Goal: Task Accomplishment & Management: Use online tool/utility

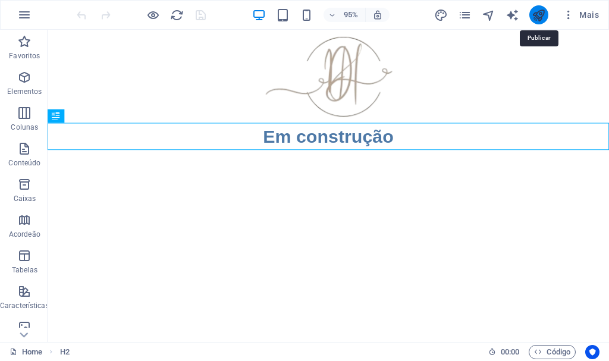
click at [541, 17] on icon "publish" at bounding box center [539, 15] width 14 height 14
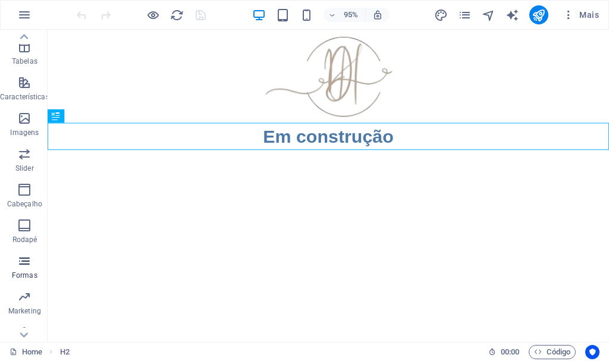
scroll to position [223, 0]
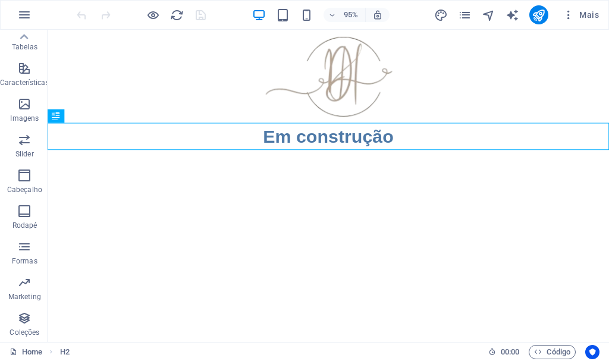
drag, startPoint x: 71, startPoint y: 345, endPoint x: 129, endPoint y: 211, distance: 146.1
drag, startPoint x: 21, startPoint y: 320, endPoint x: 26, endPoint y: 312, distance: 9.1
click at [26, 312] on icon "button" at bounding box center [24, 318] width 14 height 14
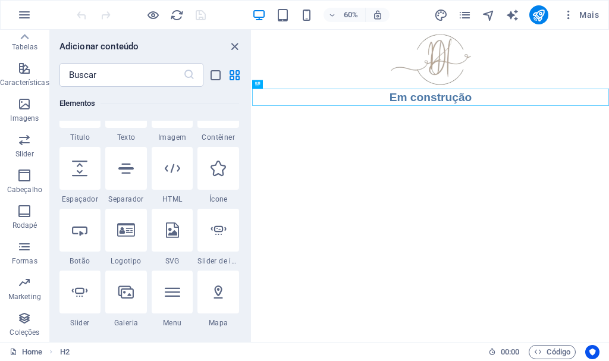
scroll to position [178, 0]
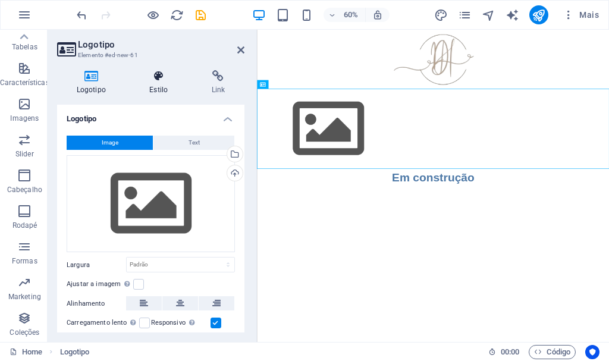
click at [156, 86] on h4 "Estilo" at bounding box center [161, 82] width 62 height 25
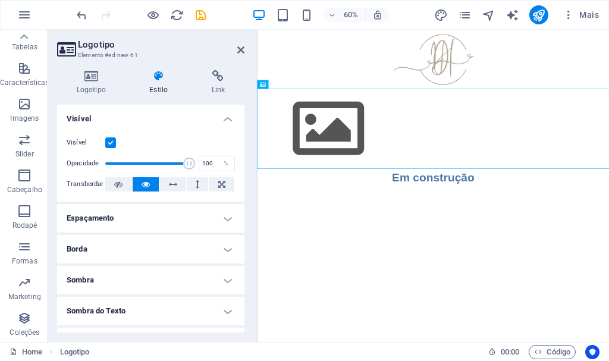
click at [181, 211] on h4 "Espaçamento" at bounding box center [150, 218] width 187 height 29
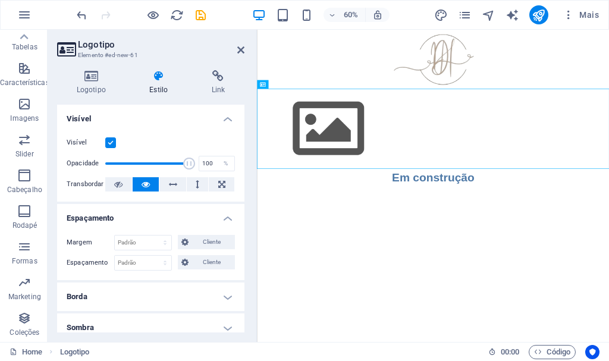
click at [177, 208] on h4 "Espaçamento" at bounding box center [150, 214] width 187 height 21
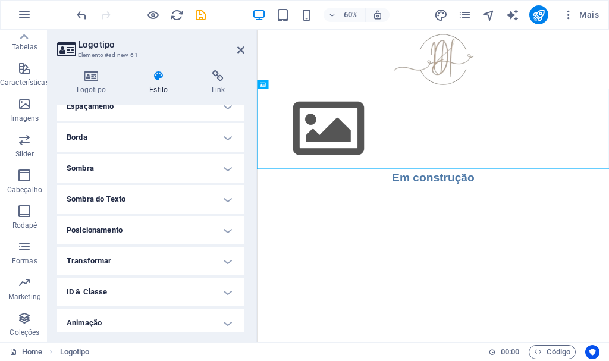
scroll to position [148, 0]
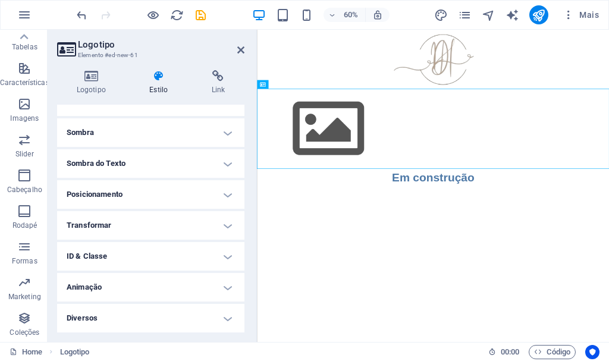
click at [222, 315] on h4 "Diversos" at bounding box center [150, 318] width 187 height 29
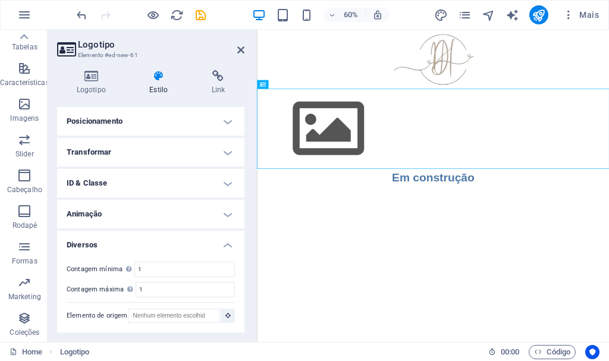
scroll to position [221, 0]
click at [223, 208] on h4 "Animação" at bounding box center [150, 213] width 187 height 29
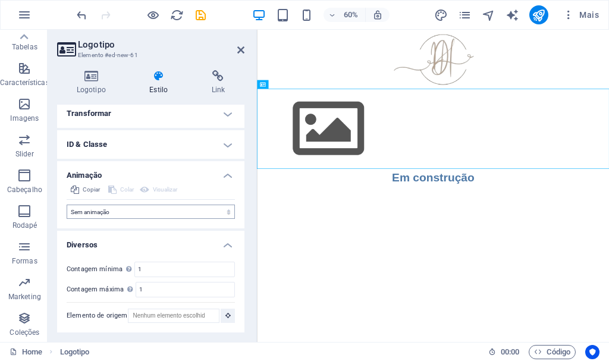
scroll to position [260, 0]
click at [216, 149] on h4 "ID & Classe" at bounding box center [150, 144] width 187 height 29
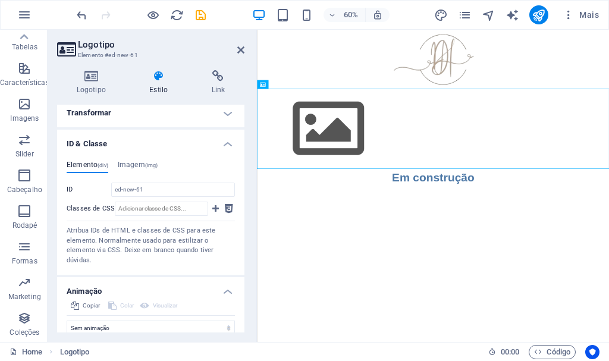
click at [225, 117] on h4 "Transformar" at bounding box center [150, 113] width 187 height 29
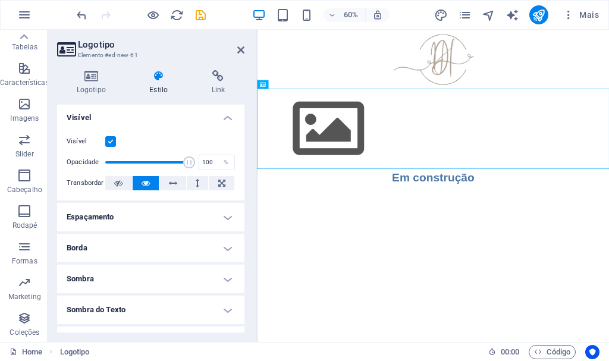
scroll to position [0, 0]
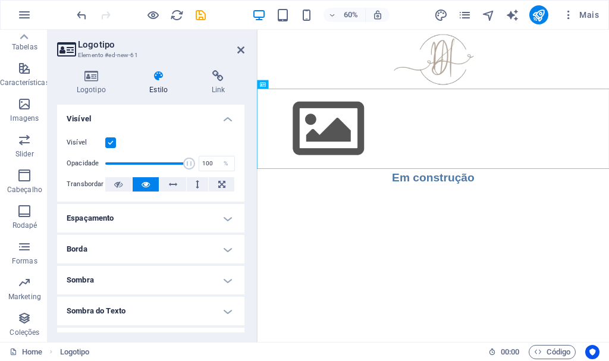
click at [162, 83] on h4 "Estilo" at bounding box center [161, 82] width 62 height 25
drag, startPoint x: 187, startPoint y: 161, endPoint x: 86, endPoint y: 164, distance: 101.8
click at [86, 164] on div "Opacidade 1 %" at bounding box center [151, 164] width 168 height 18
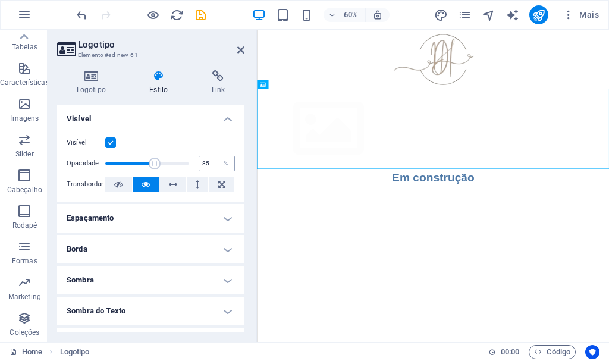
type input "100"
drag, startPoint x: 112, startPoint y: 165, endPoint x: 203, endPoint y: 163, distance: 91.1
click at [203, 163] on div "Opacidade 100 %" at bounding box center [151, 164] width 168 height 18
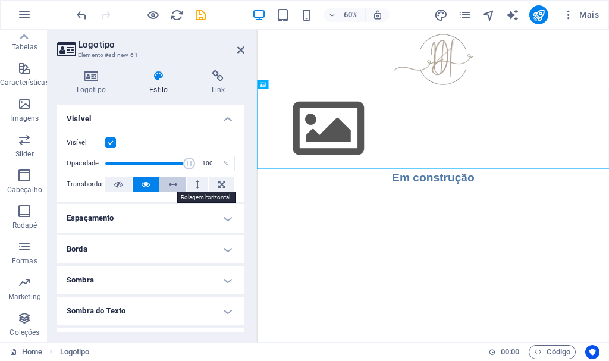
click at [167, 185] on button at bounding box center [172, 184] width 27 height 14
click at [192, 181] on button at bounding box center [198, 184] width 22 height 14
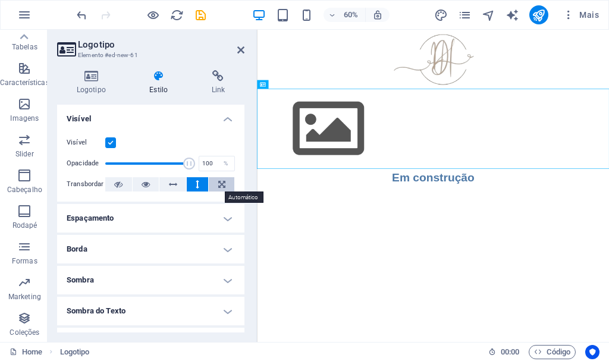
click at [218, 186] on icon at bounding box center [221, 184] width 7 height 14
drag, startPoint x: 423, startPoint y: 164, endPoint x: 544, endPoint y: 171, distance: 121.6
click at [544, 171] on div at bounding box center [550, 195] width 587 height 134
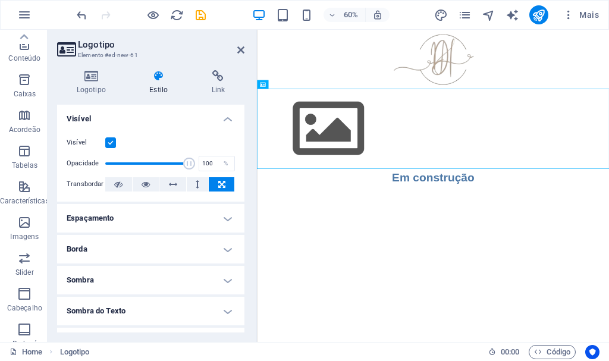
scroll to position [104, 0]
click at [437, 14] on icon "design" at bounding box center [441, 15] width 14 height 14
select select "px"
select select "400"
select select "px"
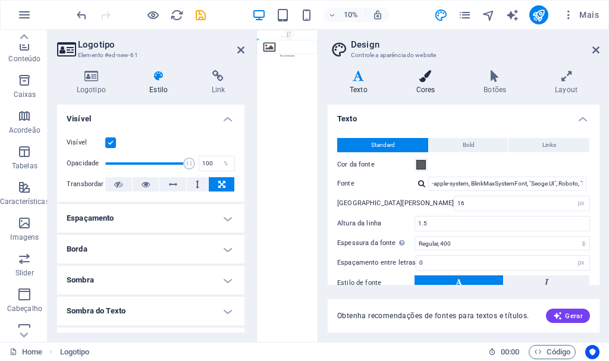
click at [421, 83] on h4 "Cores" at bounding box center [428, 82] width 68 height 25
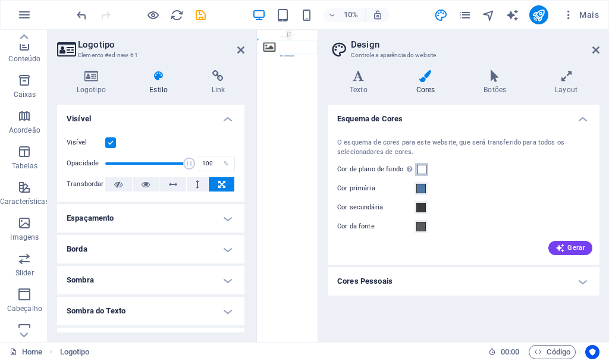
click at [420, 165] on span at bounding box center [422, 170] width 10 height 10
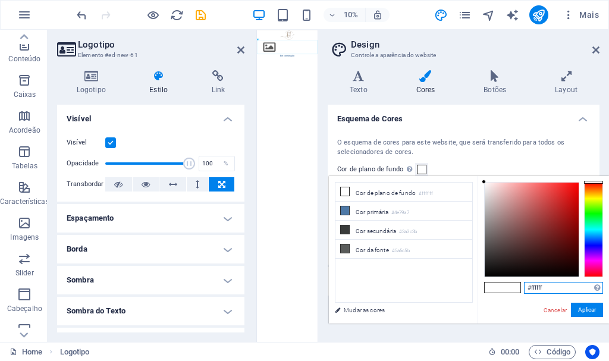
click at [573, 290] on input "#ffffff" at bounding box center [563, 288] width 79 height 12
drag, startPoint x: 561, startPoint y: 293, endPoint x: 462, endPoint y: 288, distance: 98.9
click at [462, 290] on div "less Cor de plano de fundo #ffffff Cor primária #4e79a7 Cor secundária #3a3c3b …" at bounding box center [469, 250] width 280 height 148
click at [588, 310] on button "Aplicar" at bounding box center [587, 310] width 32 height 14
click at [343, 212] on icon at bounding box center [345, 210] width 8 height 8
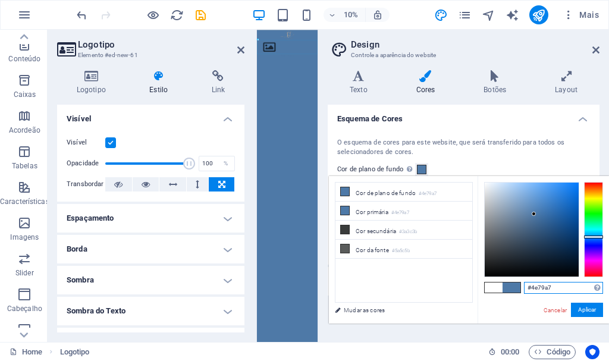
drag, startPoint x: 527, startPoint y: 286, endPoint x: 386, endPoint y: 286, distance: 141.0
click at [386, 286] on div "less Cor de plano de fundo #4e79a7 Cor primária #4e79a7 Cor secundária #3a3c3b …" at bounding box center [469, 250] width 280 height 148
click at [346, 311] on link "Mudar as cores" at bounding box center [398, 310] width 138 height 15
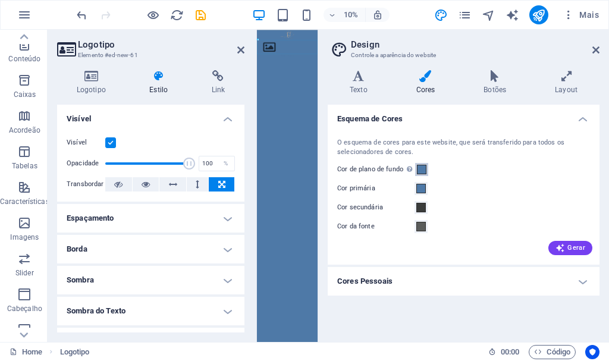
click at [424, 167] on span at bounding box center [422, 170] width 10 height 10
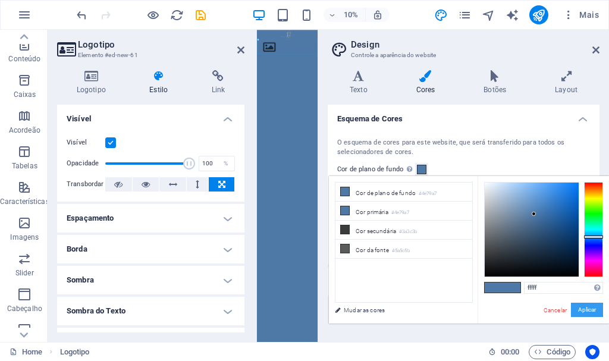
click at [599, 306] on button "Aplicar" at bounding box center [587, 310] width 32 height 14
click at [547, 289] on input "fffff" at bounding box center [563, 288] width 79 height 12
type input "#ffffff"
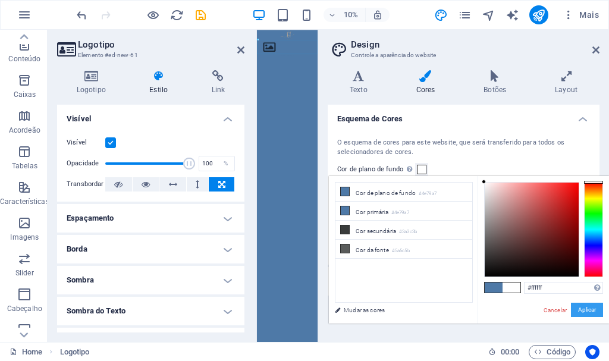
click at [584, 309] on button "Aplicar" at bounding box center [587, 310] width 32 height 14
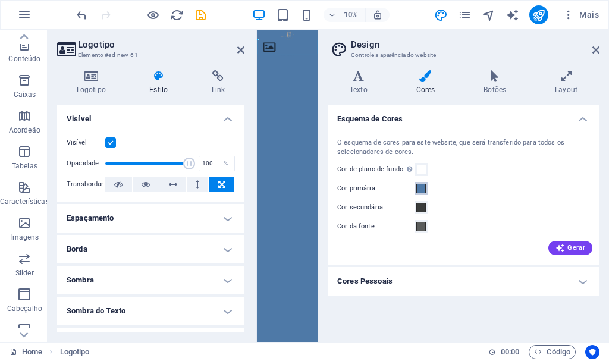
click at [420, 184] on span at bounding box center [421, 189] width 10 height 10
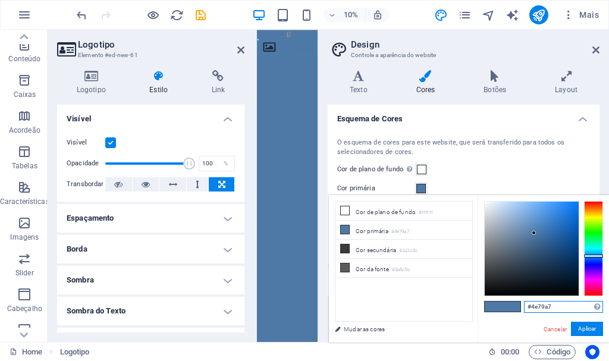
drag, startPoint x: 559, startPoint y: 312, endPoint x: 474, endPoint y: 296, distance: 87.2
click at [480, 304] on div "#4e79a7 Formatos suportados #0852ed rgb(8, 82, 237) rgba(8, 82, 237, 90%) hsv(2…" at bounding box center [543, 355] width 131 height 320
type input "#f7f3ee"
click at [581, 331] on button "Aplicar" at bounding box center [587, 329] width 32 height 14
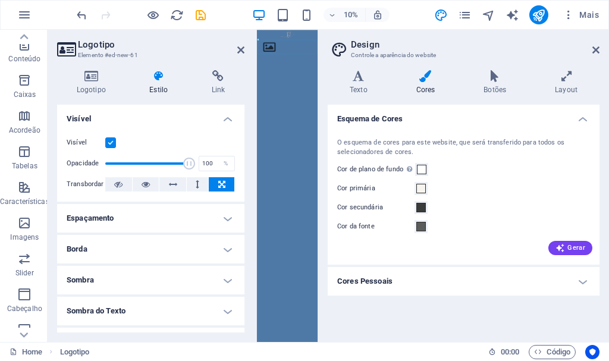
drag, startPoint x: 356, startPoint y: 209, endPoint x: 396, endPoint y: 209, distance: 39.9
click at [357, 209] on label "Cor secundária" at bounding box center [375, 207] width 77 height 14
click at [415, 209] on button "Cor secundária" at bounding box center [421, 207] width 13 height 13
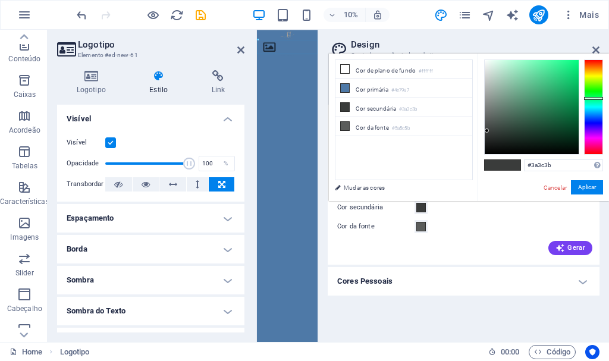
click at [485, 230] on div "Cor da fonte" at bounding box center [463, 227] width 253 height 14
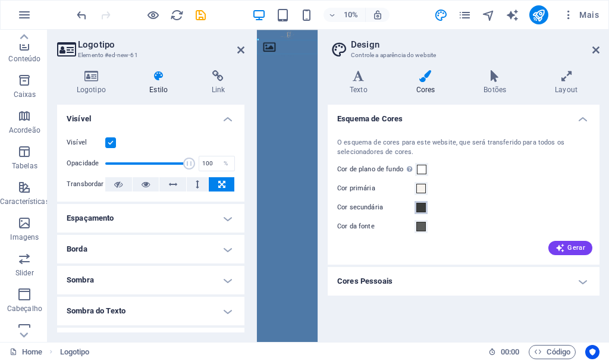
click at [420, 208] on span at bounding box center [421, 208] width 10 height 10
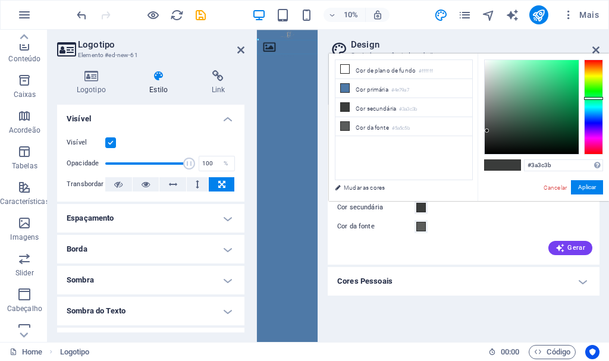
drag, startPoint x: 471, startPoint y: 264, endPoint x: 439, endPoint y: 249, distance: 34.9
click at [469, 263] on div "O esquema de cores para este website, que será transferido para todos os seleci…" at bounding box center [463, 195] width 277 height 139
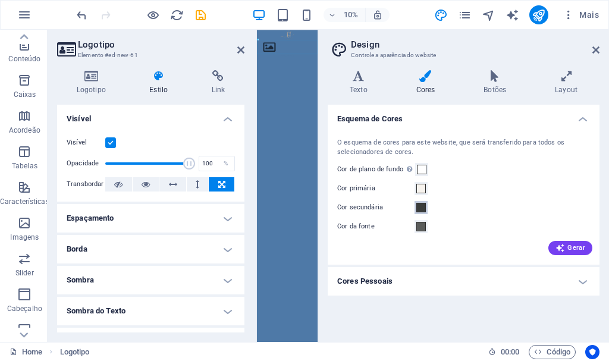
click at [425, 207] on span at bounding box center [421, 208] width 10 height 10
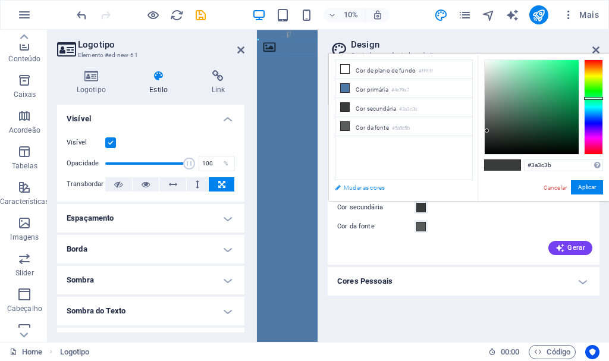
click at [369, 189] on link "Mudar as cores" at bounding box center [398, 187] width 138 height 15
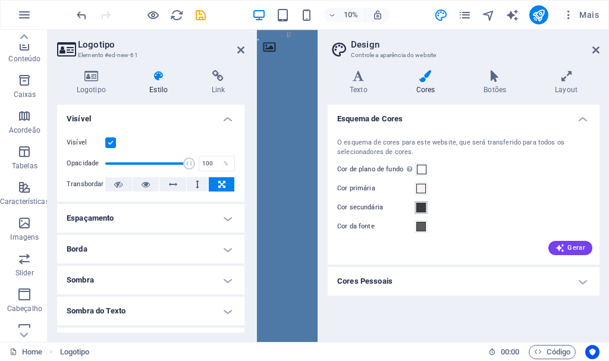
click at [420, 203] on span at bounding box center [421, 208] width 10 height 10
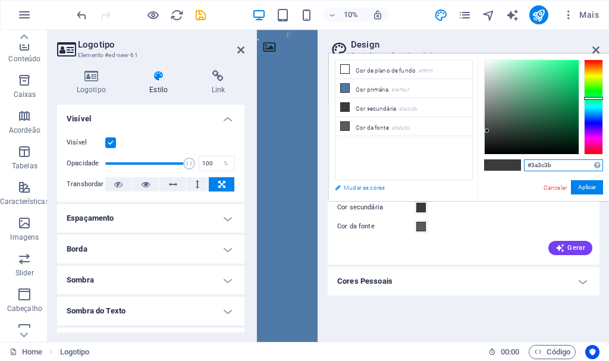
drag, startPoint x: 551, startPoint y: 171, endPoint x: 442, endPoint y: 182, distance: 109.5
click at [446, 178] on div "less Cor de plano de fundo #ffffff Cor primária #4e79a7 Cor secundária #3a3c3b …" at bounding box center [469, 128] width 280 height 148
type input "#8b6b4a"
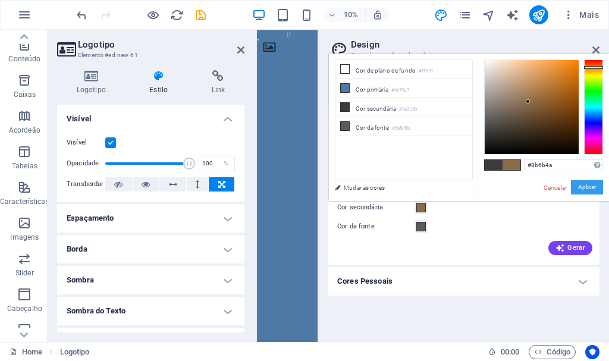
click at [587, 186] on button "Aplicar" at bounding box center [587, 187] width 32 height 14
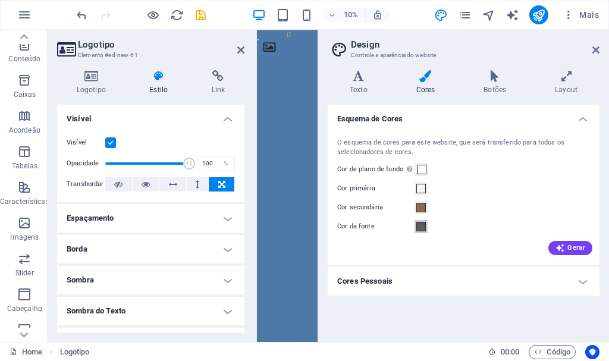
click at [418, 229] on span at bounding box center [421, 227] width 10 height 10
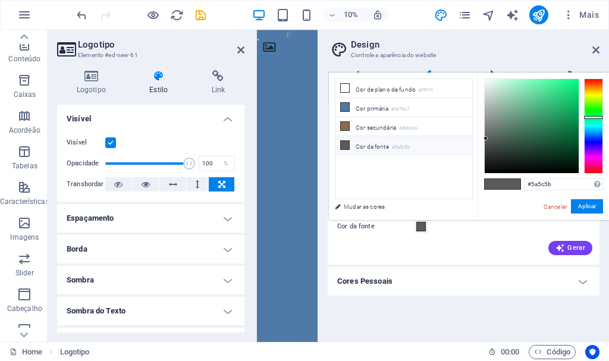
click at [395, 148] on small "#5a5c5b" at bounding box center [401, 147] width 18 height 8
click at [354, 208] on link "Mudar as cores" at bounding box center [398, 206] width 138 height 15
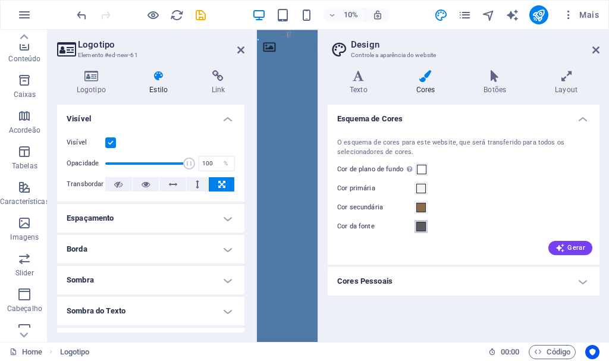
click at [419, 227] on span at bounding box center [421, 227] width 10 height 10
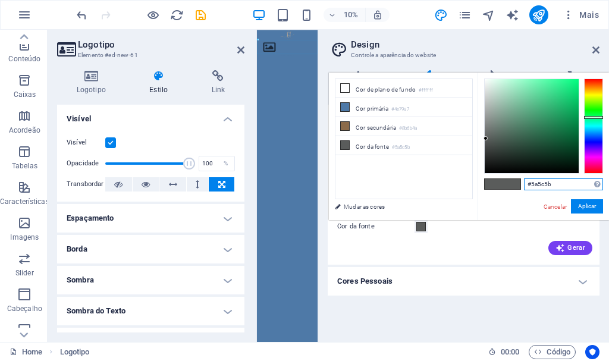
drag, startPoint x: 557, startPoint y: 186, endPoint x: 410, endPoint y: 195, distance: 147.2
click at [410, 195] on div "less Cor de plano de fundo #ffffff Cor primária #4e79a7 Cor secundária #8b6b4a …" at bounding box center [469, 147] width 280 height 148
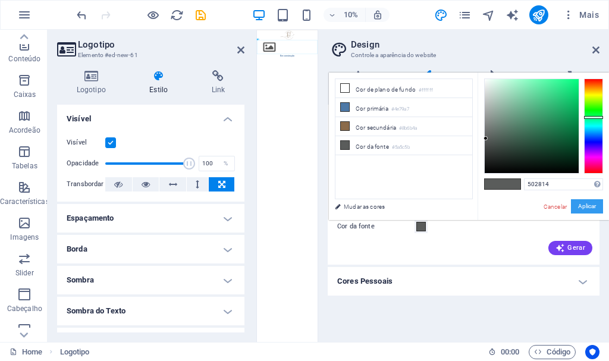
type input "#502814"
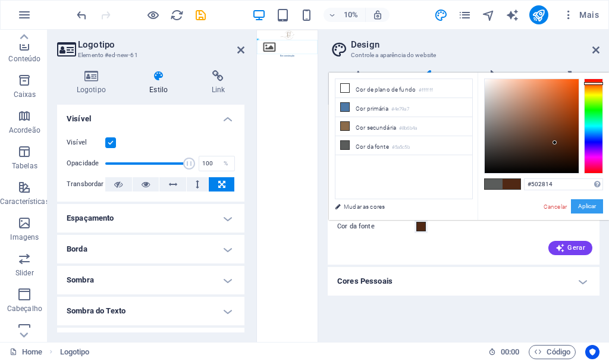
click at [584, 208] on button "Aplicar" at bounding box center [587, 206] width 32 height 14
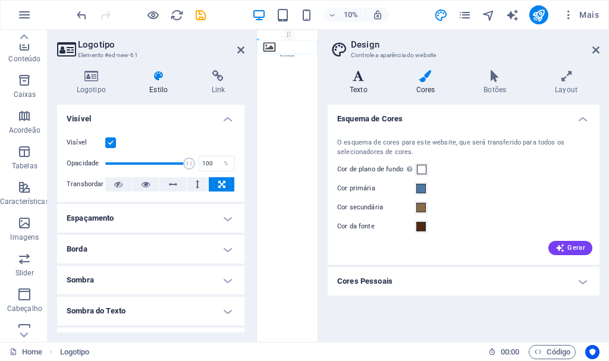
click at [351, 77] on icon at bounding box center [359, 76] width 62 height 12
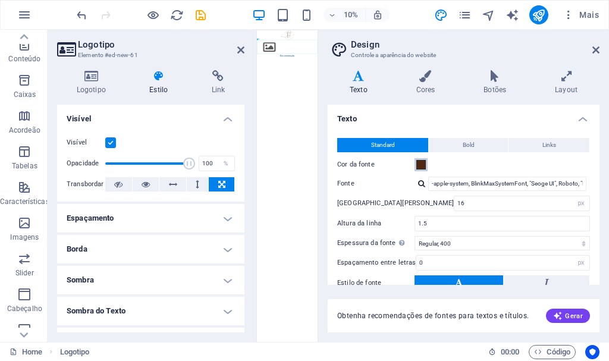
click at [423, 161] on span at bounding box center [421, 165] width 10 height 10
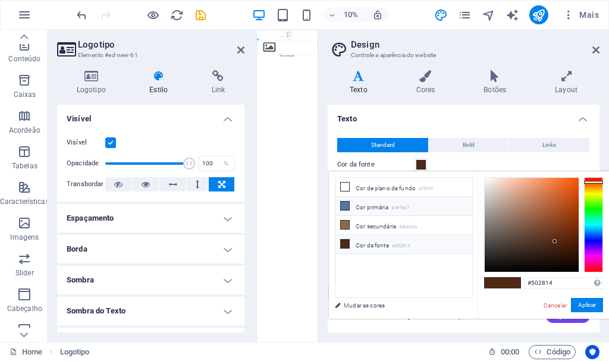
click at [346, 206] on icon at bounding box center [345, 206] width 8 height 8
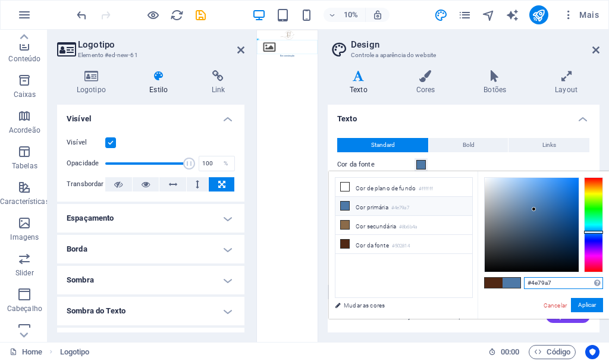
drag, startPoint x: 549, startPoint y: 281, endPoint x: 434, endPoint y: 278, distance: 114.9
click at [435, 279] on div "less Cor de plano de fundo #ffffff Cor primária #4e79a7 Cor secundária #8b6b4a …" at bounding box center [469, 245] width 280 height 148
click at [352, 242] on li "Cor [PERSON_NAME] #502814" at bounding box center [404, 244] width 137 height 19
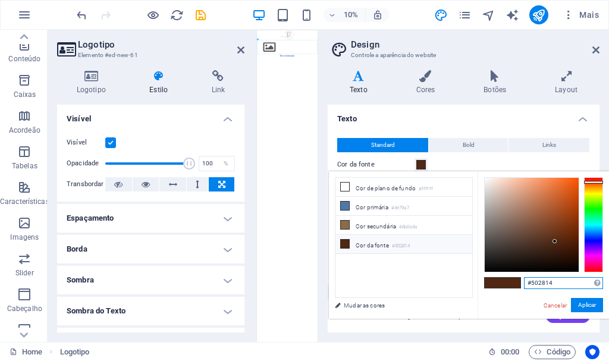
drag, startPoint x: 570, startPoint y: 280, endPoint x: 474, endPoint y: 282, distance: 96.4
click at [474, 283] on div "less Cor de plano de fundo #ffffff Cor primária #4e79a7 Cor secundária #8b6b4a …" at bounding box center [469, 245] width 280 height 148
click at [384, 212] on li "Cor primária #4e79a7" at bounding box center [404, 206] width 137 height 19
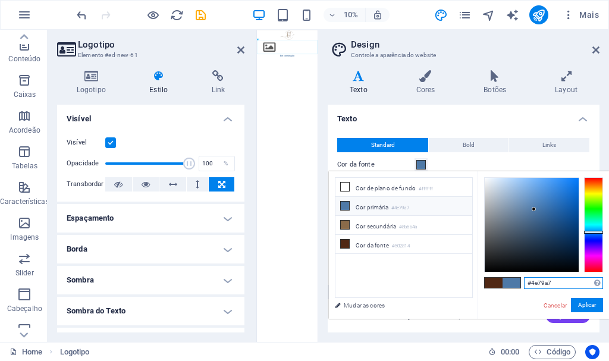
drag, startPoint x: 577, startPoint y: 281, endPoint x: 484, endPoint y: 279, distance: 93.4
click at [485, 281] on div "#4e79a7 Formatos suportados #0852ed rgb(8, 82, 237) rgba(8, 82, 237, 90%) hsv(2…" at bounding box center [543, 331] width 131 height 320
paste input "502814"
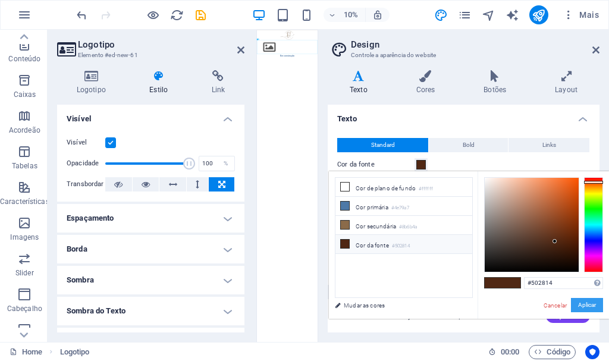
drag, startPoint x: 585, startPoint y: 306, endPoint x: 577, endPoint y: 302, distance: 9.3
click at [583, 305] on button "Aplicar" at bounding box center [587, 305] width 32 height 14
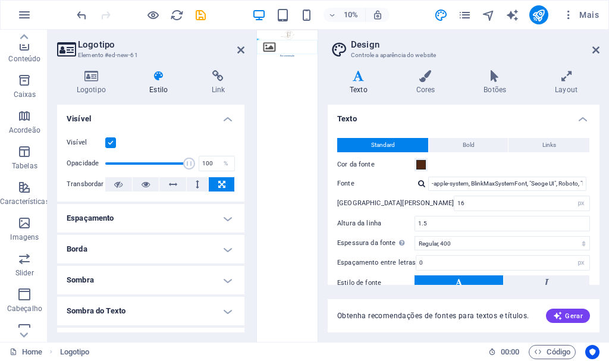
click at [399, 145] on button "Standard" at bounding box center [382, 145] width 91 height 14
click at [355, 80] on icon at bounding box center [359, 76] width 62 height 12
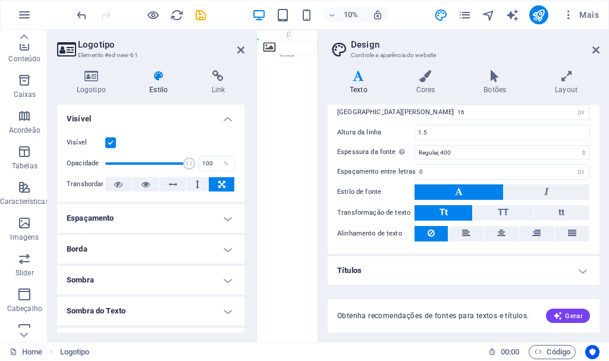
scroll to position [0, 0]
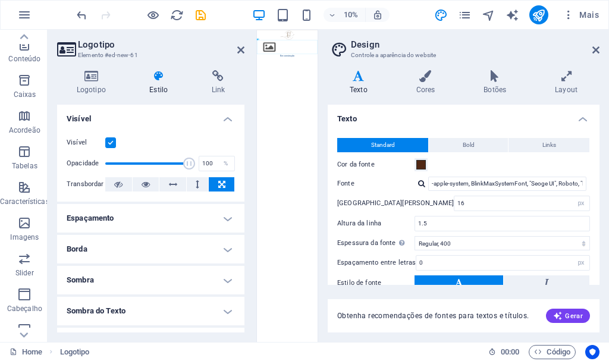
click at [356, 90] on h4 "Texto" at bounding box center [361, 82] width 67 height 25
click at [356, 84] on h4 "Texto" at bounding box center [361, 82] width 67 height 25
click at [419, 165] on span at bounding box center [421, 165] width 10 height 10
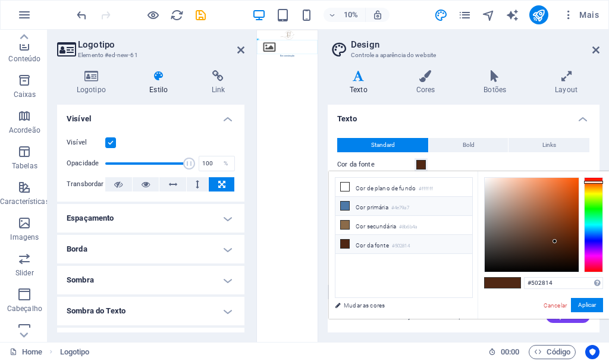
click at [347, 206] on icon at bounding box center [345, 206] width 8 height 8
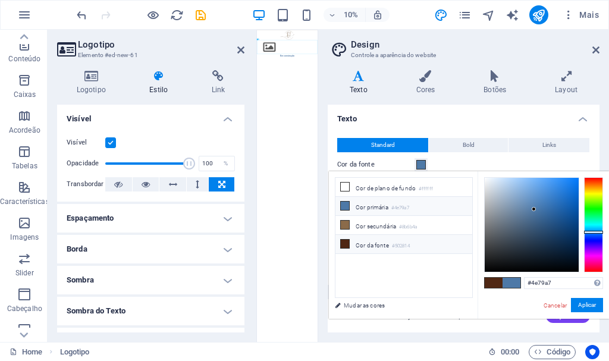
click at [348, 242] on icon at bounding box center [345, 244] width 8 height 8
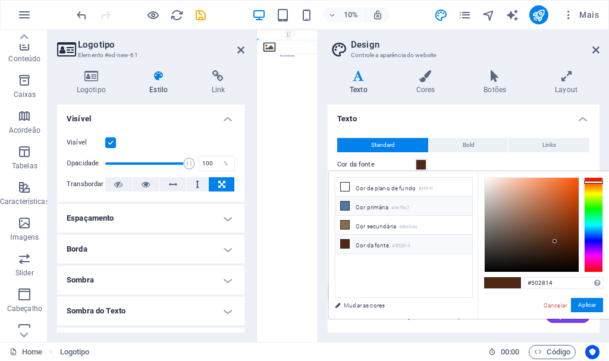
click at [343, 204] on icon at bounding box center [345, 206] width 8 height 8
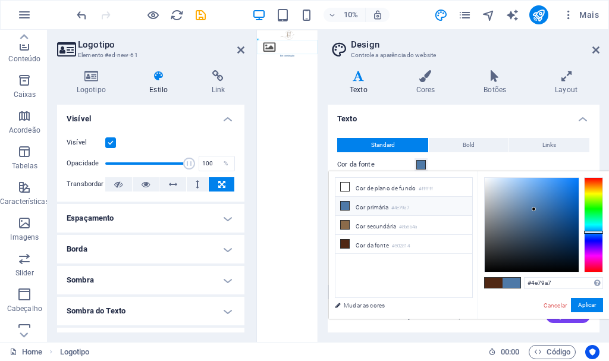
click at [499, 281] on span at bounding box center [494, 283] width 18 height 10
type input "#502814"
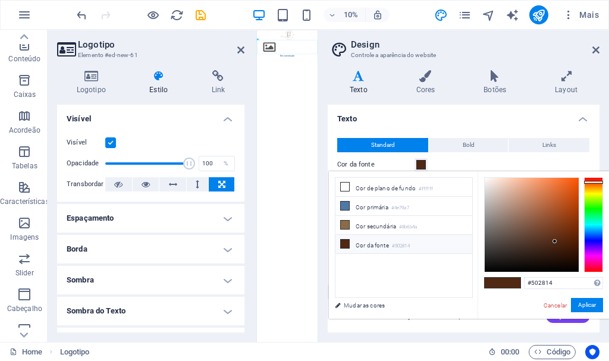
click at [344, 244] on icon at bounding box center [345, 244] width 8 height 8
click at [353, 308] on link "Mudar as cores" at bounding box center [398, 305] width 138 height 15
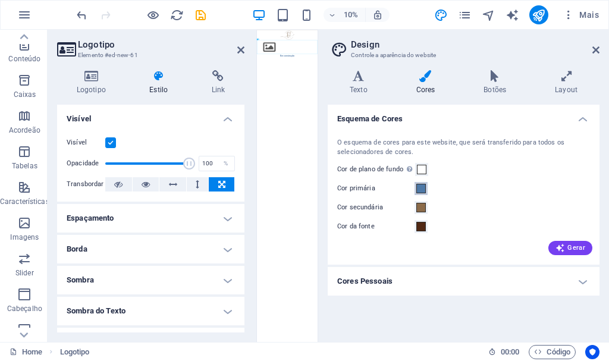
click at [419, 188] on span at bounding box center [421, 189] width 10 height 10
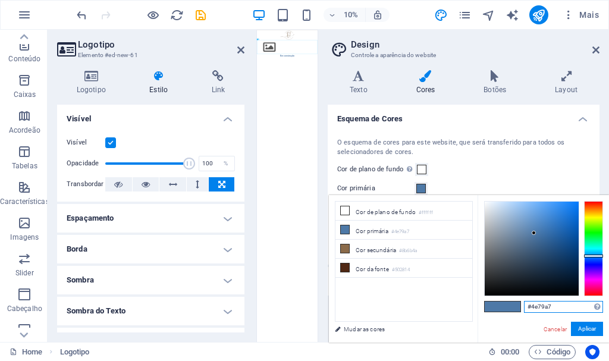
drag, startPoint x: 554, startPoint y: 302, endPoint x: 411, endPoint y: 299, distance: 144.0
click at [411, 299] on div "less Cor de plano de fundo #ffffff Cor primária #4e79a7 Cor secundária #8b6b4a …" at bounding box center [469, 269] width 280 height 148
paste input "502814"
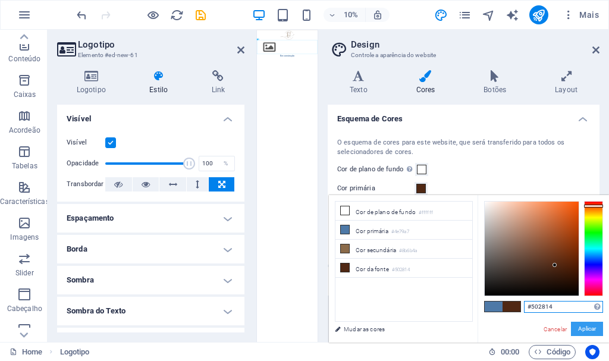
type input "#502814"
click at [585, 327] on button "Aplicar" at bounding box center [587, 329] width 32 height 14
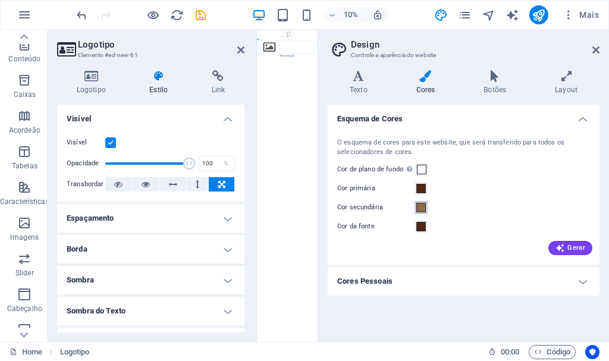
click at [422, 208] on span at bounding box center [421, 208] width 10 height 10
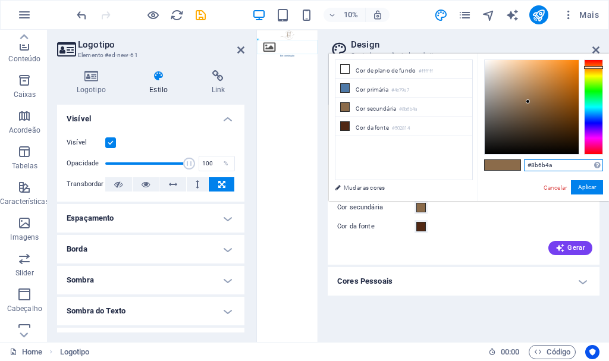
drag, startPoint x: 563, startPoint y: 163, endPoint x: 549, endPoint y: 163, distance: 13.7
click at [559, 164] on input "#8b6b4a" at bounding box center [563, 165] width 79 height 12
drag, startPoint x: 592, startPoint y: 186, endPoint x: 491, endPoint y: 186, distance: 100.5
click at [589, 186] on button "Aplicar" at bounding box center [587, 187] width 32 height 14
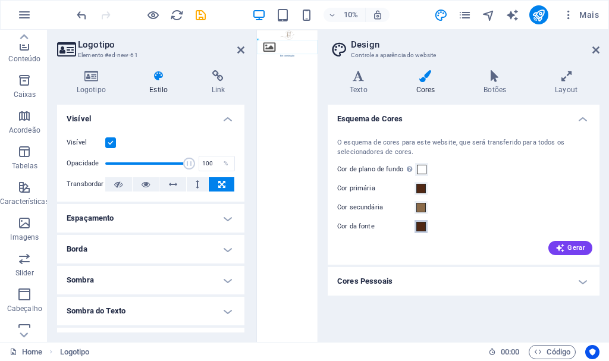
click at [425, 228] on button "Cor da fonte" at bounding box center [421, 226] width 13 height 13
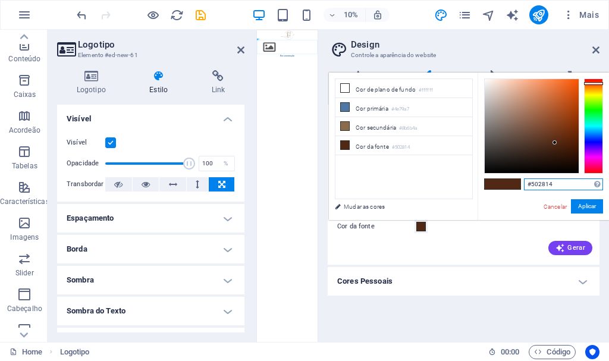
drag, startPoint x: 563, startPoint y: 181, endPoint x: 480, endPoint y: 183, distance: 83.3
click at [480, 184] on div "#502814 Formatos suportados #0852ed rgb(8, 82, 237) rgba(8, 82, 237, 90%) hsv(2…" at bounding box center [543, 233] width 131 height 320
type input "#c9a74d"
drag, startPoint x: 578, startPoint y: 210, endPoint x: 569, endPoint y: 211, distance: 9.0
click at [578, 209] on button "Aplicar" at bounding box center [587, 206] width 32 height 14
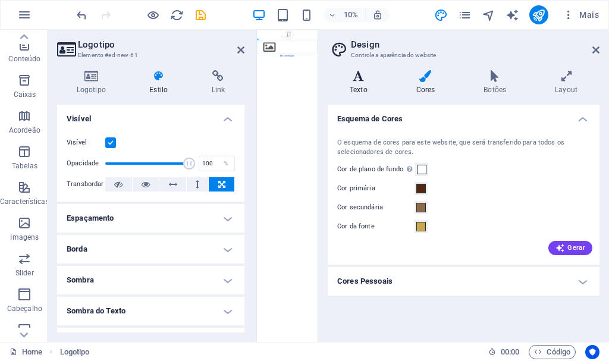
click at [363, 83] on h4 "Texto" at bounding box center [361, 82] width 67 height 25
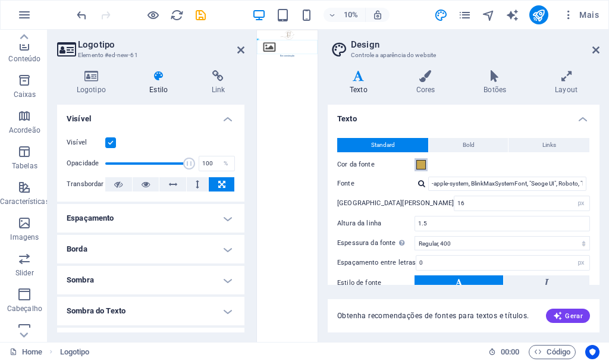
click at [417, 159] on button "Cor da fonte" at bounding box center [421, 164] width 13 height 13
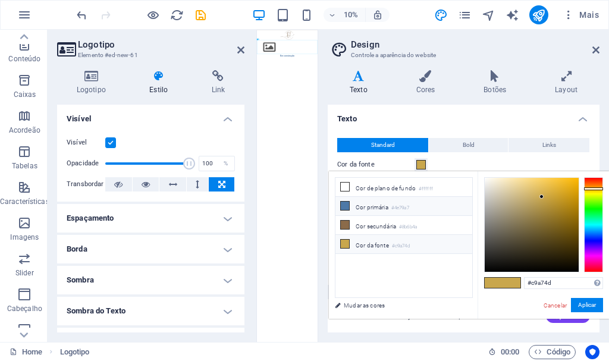
click at [351, 206] on li "Cor primária #4e79a7" at bounding box center [404, 206] width 137 height 19
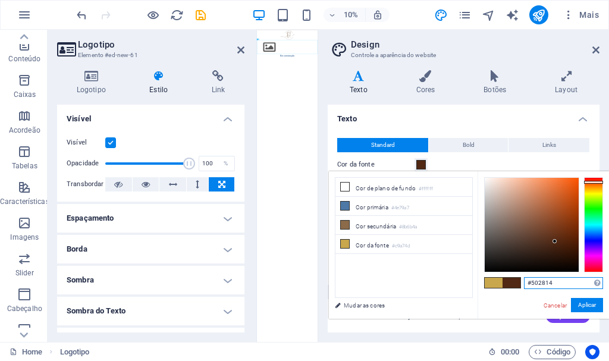
drag, startPoint x: 567, startPoint y: 282, endPoint x: 486, endPoint y: 270, distance: 81.9
click at [486, 270] on div "#502814 Formatos suportados #0852ed rgb(8, 82, 237) rgba(8, 82, 237, 90%) hsv(2…" at bounding box center [543, 331] width 131 height 320
click at [589, 303] on button "Aplicar" at bounding box center [587, 305] width 32 height 14
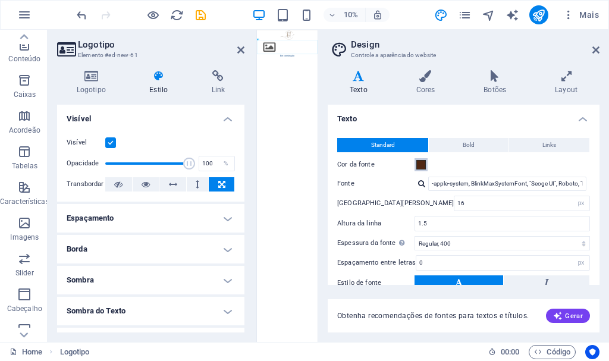
click at [418, 164] on span at bounding box center [421, 165] width 10 height 10
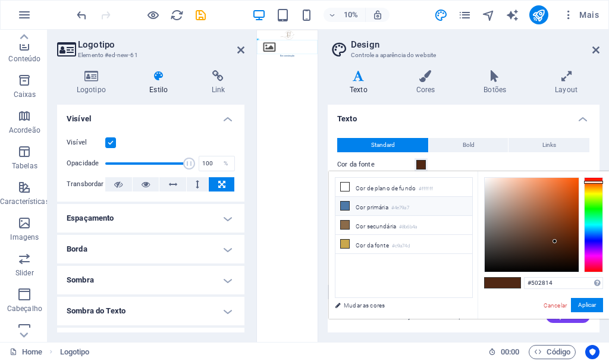
click at [340, 205] on li "Cor primária #4e79a7" at bounding box center [404, 206] width 137 height 19
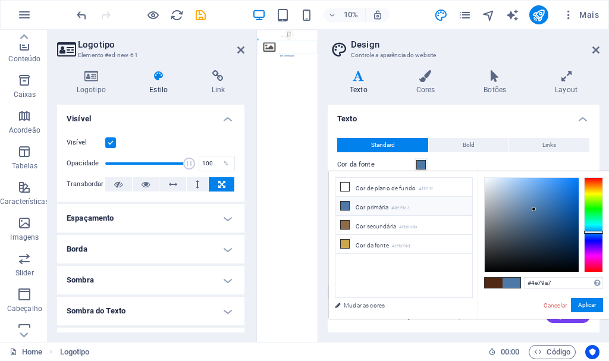
type input "#502814"
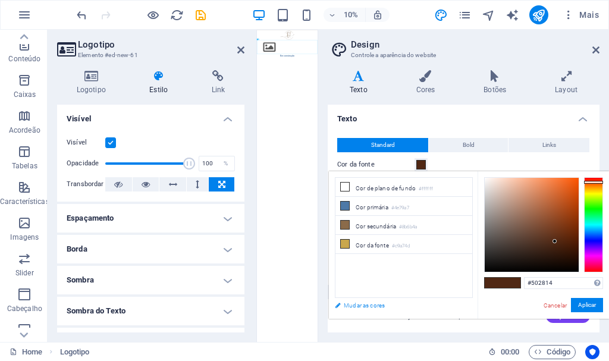
click at [342, 308] on link "Mudar as cores" at bounding box center [398, 305] width 138 height 15
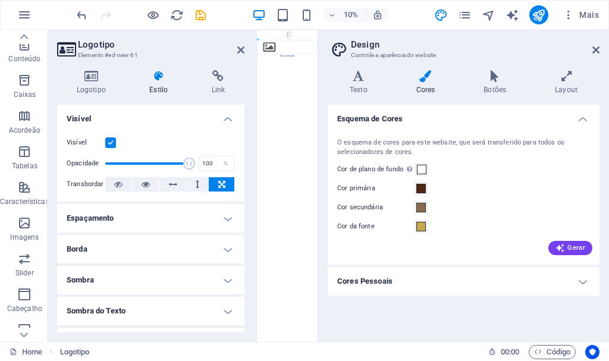
click at [405, 189] on label "Cor primária" at bounding box center [375, 188] width 77 height 14
click at [415, 189] on button "Cor primária" at bounding box center [421, 188] width 13 height 13
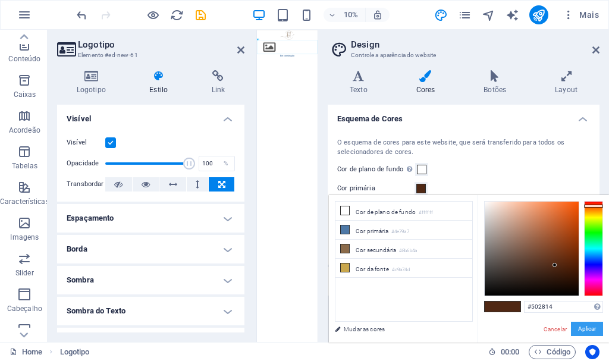
click at [586, 327] on button "Aplicar" at bounding box center [587, 329] width 32 height 14
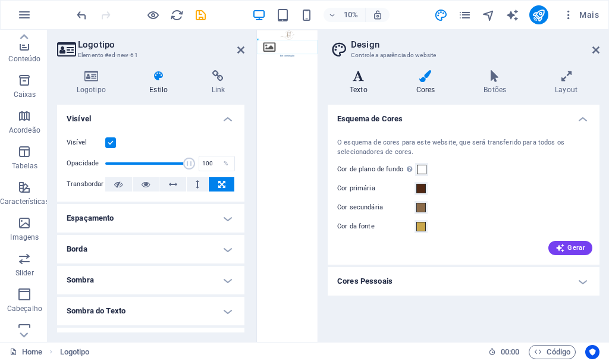
click at [354, 76] on icon at bounding box center [359, 76] width 62 height 12
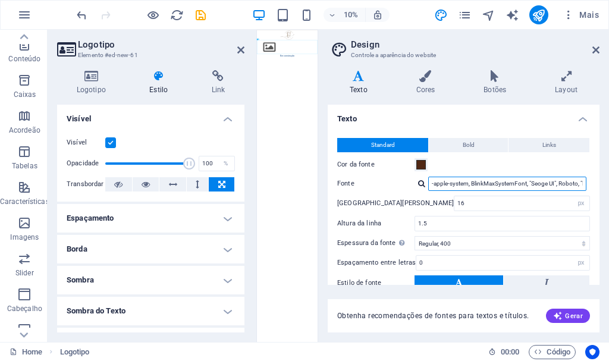
click at [472, 183] on input "-apple-system, BlinkMaxSystemFont, "Seoge UI", Roboto, "Helvetica Neue", Arial,…" at bounding box center [507, 184] width 158 height 14
click at [433, 181] on input "-apple-system, BlinkMaxSystemFont, "Seoge UI", Roboto, "Helvetica Neue", Arial,…" at bounding box center [507, 184] width 158 height 14
click at [544, 187] on input "-apple-system, BlinkMaxSystemFont, "Seoge UI", Roboto, "Helvetica Neue", Arial,…" at bounding box center [507, 184] width 158 height 14
click at [566, 184] on input "-apple-system, BlinkMaxSystemFont, "Seoge UI", Roboto, "Helvetica Neue", Arial,…" at bounding box center [507, 184] width 158 height 14
click at [516, 185] on input "-apple-system, BlinkMaxSystemFont, "Seoge UI", Roboto, "Helvetica Neue", Arial,…" at bounding box center [507, 184] width 158 height 14
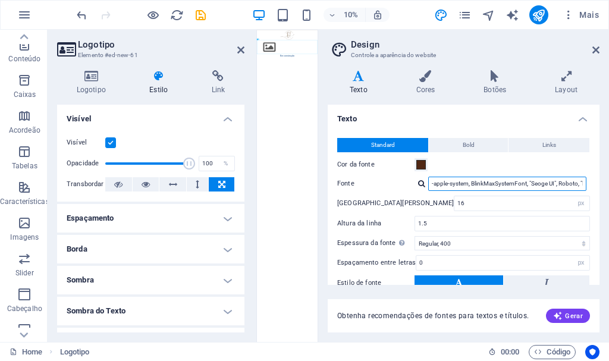
click at [526, 181] on input "-apple-system, BlinkMaxSystemFont, "Seoge UI", Roboto, "Helvetica Neue", Arial,…" at bounding box center [507, 184] width 158 height 14
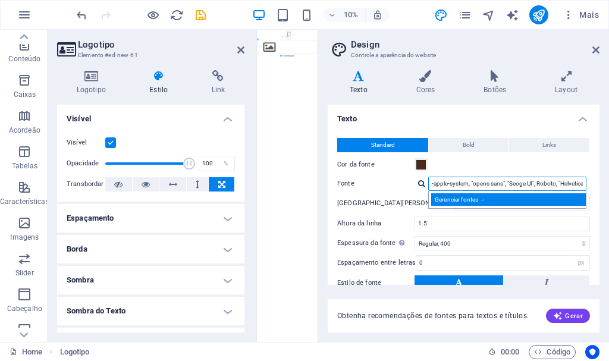
type input "-apple-system, "opens sans", "Seoge UI", Roboto, "Helvetica Neue", Arial, sans-…"
click at [455, 196] on div "Gerenciar fontes →" at bounding box center [509, 199] width 157 height 12
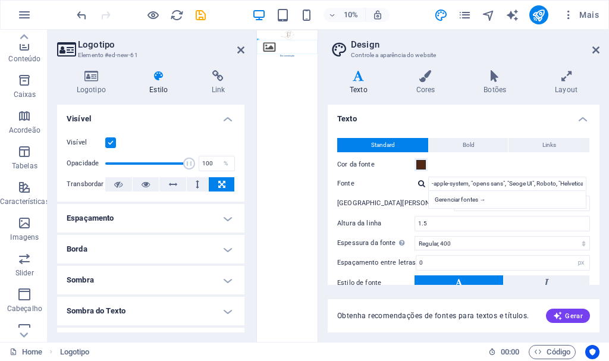
select select "popularity"
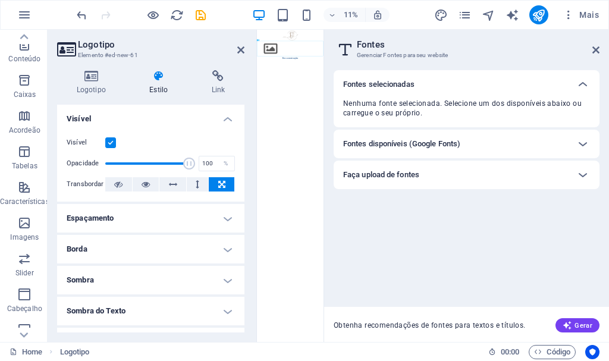
click at [449, 146] on h6 "Fontes disponíveis (Google Fonts)" at bounding box center [401, 144] width 117 height 14
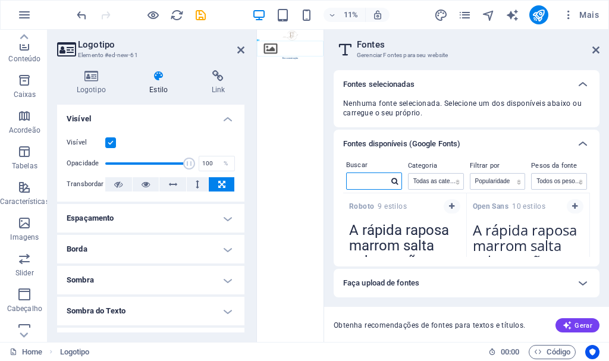
click at [384, 181] on input "text" at bounding box center [368, 180] width 42 height 15
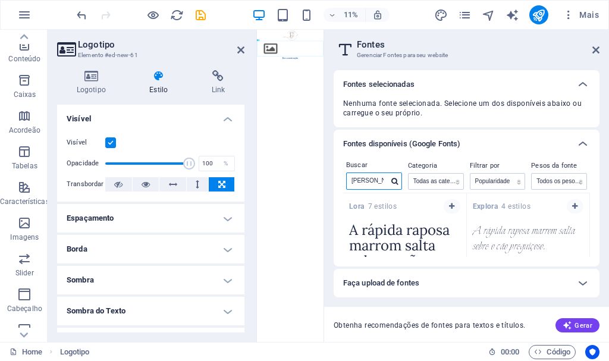
type input "[PERSON_NAME]"
click at [393, 181] on icon at bounding box center [394, 181] width 7 height 7
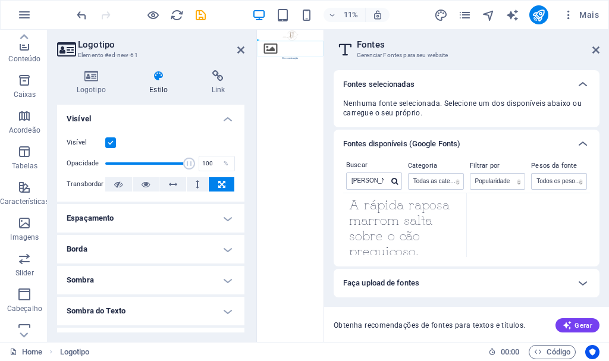
scroll to position [119, 0]
click at [412, 286] on h6 "Faça upload de fontes" at bounding box center [381, 283] width 76 height 14
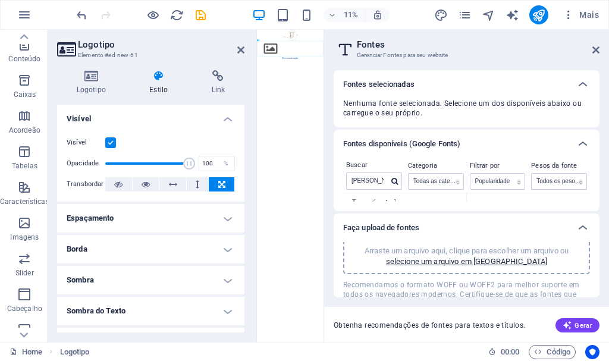
scroll to position [0, 0]
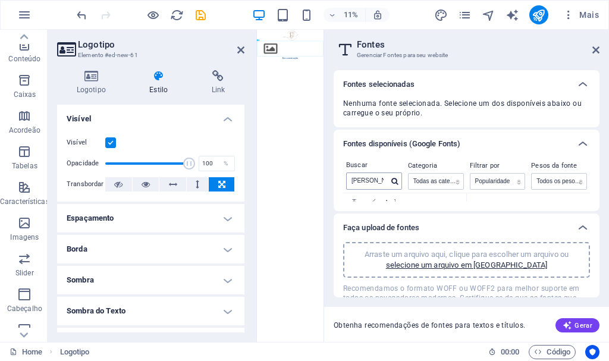
click at [395, 182] on icon at bounding box center [394, 181] width 7 height 7
click at [391, 179] on span at bounding box center [394, 181] width 7 height 7
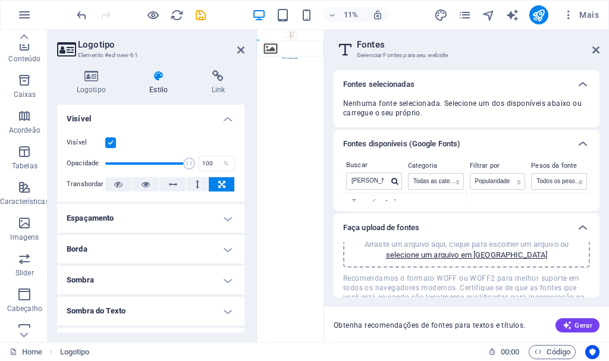
scroll to position [24, 0]
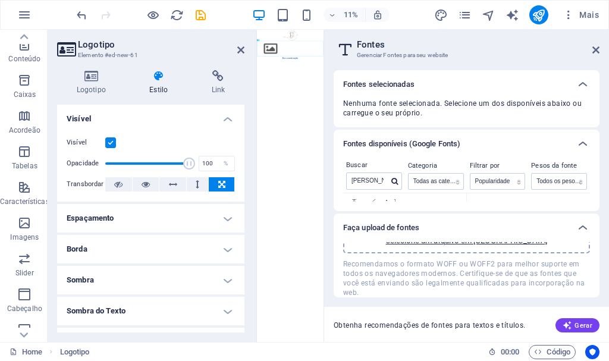
click at [365, 52] on h3 "Gerenciar Fontes para seu website" at bounding box center [466, 55] width 219 height 11
drag, startPoint x: 597, startPoint y: 51, endPoint x: 565, endPoint y: 36, distance: 36.2
click at [597, 51] on icon at bounding box center [596, 50] width 7 height 10
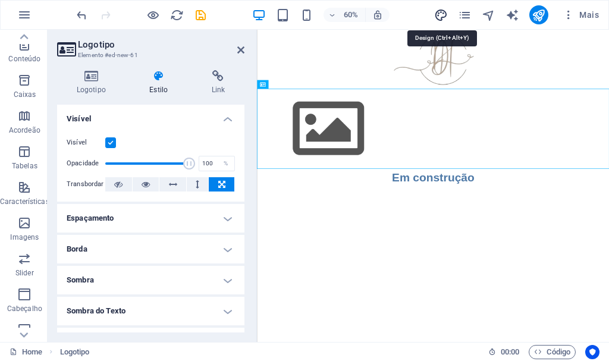
click at [438, 13] on icon "design" at bounding box center [441, 15] width 14 height 14
select select "px"
select select "400"
select select "px"
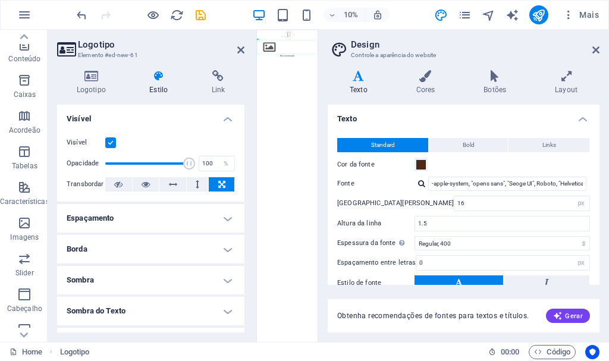
click at [352, 83] on h4 "Texto" at bounding box center [361, 82] width 67 height 25
click at [470, 183] on input "-apple-system, "opens sans", "Seoge UI", Roboto, "Helvetica Neue", Arial, sans-…" at bounding box center [507, 184] width 158 height 14
click at [574, 181] on input "-apple-system, "opens sans", "Seoge UI", Roboto, "Helvetica Neue", Arial, sans-…" at bounding box center [507, 184] width 158 height 14
click at [576, 183] on input "-apple-system, "opens sans", "Seoge UI", Roboto, "Helvetica Neue", Arial, sans-…" at bounding box center [507, 184] width 158 height 14
drag, startPoint x: 576, startPoint y: 183, endPoint x: 553, endPoint y: 185, distance: 22.7
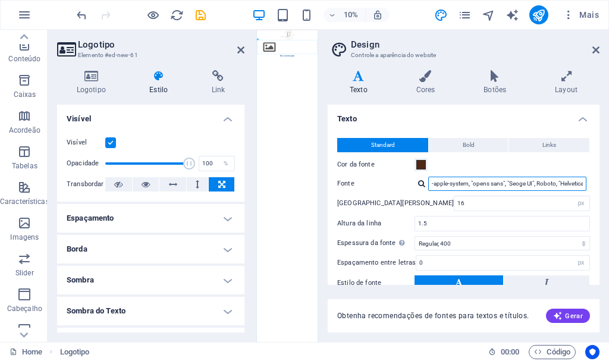
click at [575, 183] on input "-apple-system, "opens sans", "Seoge UI", Roboto, "Helvetica Neue", Arial, sans-…" at bounding box center [507, 184] width 158 height 14
click at [514, 186] on input "-apple-system, "opens sans", "Seoge UI", Roboto, "Helvetica Neue", Arial, sans-…" at bounding box center [507, 184] width 158 height 14
drag, startPoint x: 514, startPoint y: 185, endPoint x: 436, endPoint y: 173, distance: 78.9
click at [513, 185] on input "-apple-system, "opens sans", "Seoge UI", Roboto, "Helvetica Neue", Arial, sans-…" at bounding box center [507, 184] width 158 height 14
click at [419, 181] on div at bounding box center [421, 184] width 7 height 8
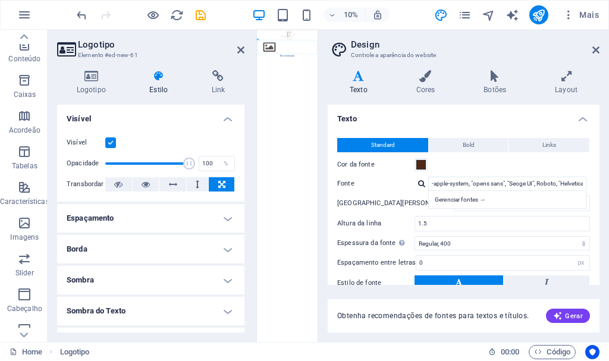
click at [440, 195] on div "Gerenciar fontes →" at bounding box center [509, 199] width 157 height 12
select select "popularity"
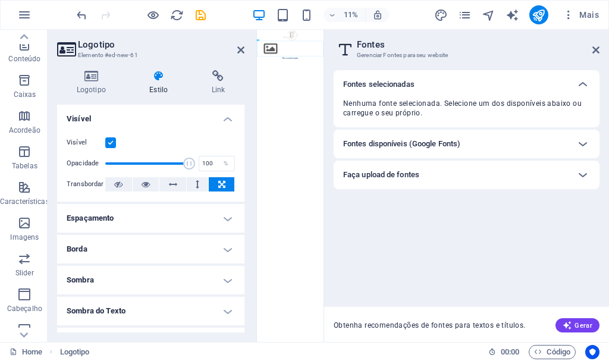
click at [394, 174] on h6 "Faça upload de fontes" at bounding box center [381, 175] width 76 height 14
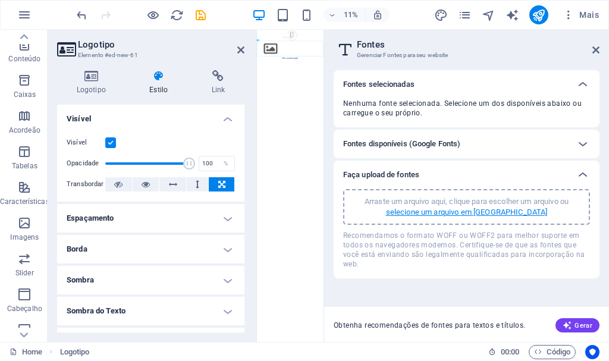
click at [468, 212] on p "selecione um arquivo em [GEOGRAPHIC_DATA]" at bounding box center [467, 212] width 162 height 11
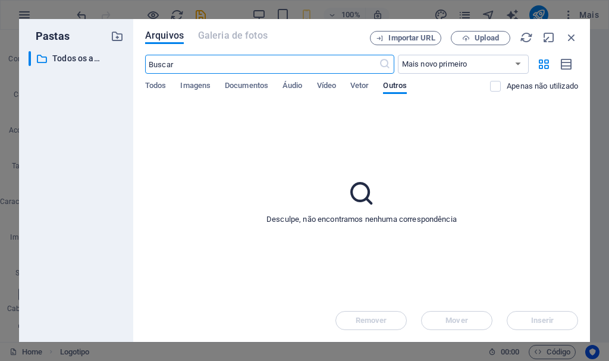
click at [196, 57] on input "text" at bounding box center [262, 64] width 234 height 19
type input "lo"
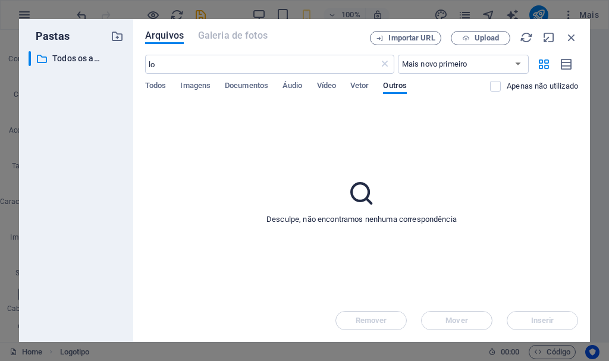
drag, startPoint x: 508, startPoint y: 189, endPoint x: 494, endPoint y: 184, distance: 15.1
click at [509, 189] on div "Desculpe, não encontramos nenhuma correspondência" at bounding box center [361, 202] width 433 height 196
drag, startPoint x: 254, startPoint y: 184, endPoint x: 277, endPoint y: 174, distance: 24.8
click at [275, 183] on div "Desculpe, não encontramos nenhuma correspondência" at bounding box center [361, 202] width 433 height 196
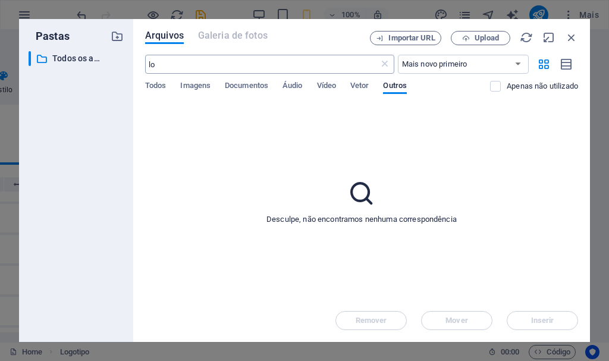
click at [177, 67] on input "lo" at bounding box center [262, 64] width 234 height 19
type input "lor"
click at [375, 87] on div "Todos Imagens Documentos Áudio Vídeo Vetor Outros" at bounding box center [317, 92] width 345 height 23
click at [375, 86] on div "Todos Imagens Documentos Áudio Vídeo Vetor Outros" at bounding box center [317, 92] width 345 height 23
click at [293, 70] on input "lor" at bounding box center [262, 64] width 234 height 19
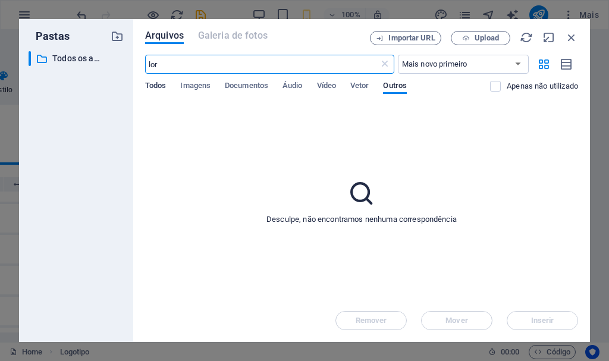
click at [164, 83] on span "Todos" at bounding box center [155, 87] width 21 height 17
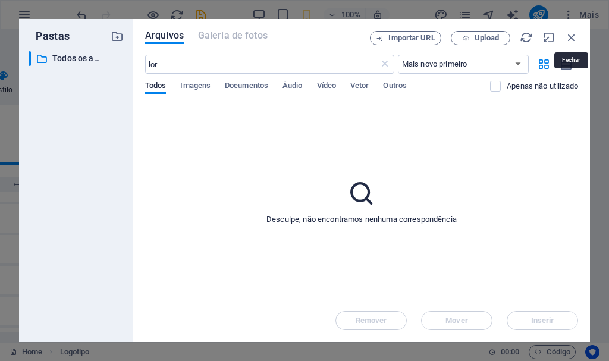
click at [576, 39] on icon "button" at bounding box center [571, 37] width 13 height 13
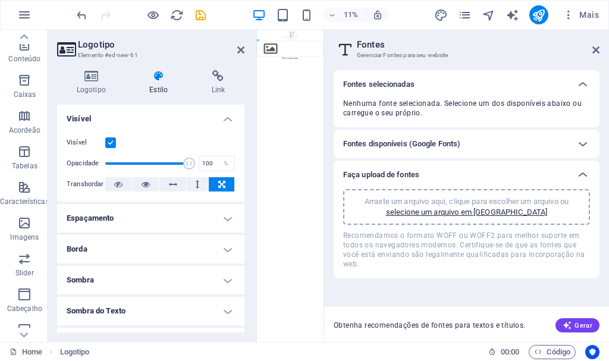
click at [563, 142] on div "Fontes disponíveis (Google Fonts)" at bounding box center [455, 144] width 225 height 14
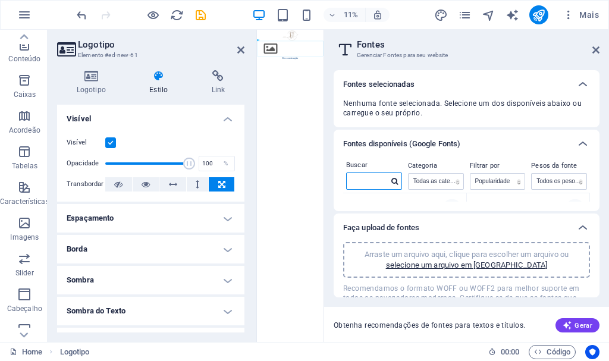
click at [378, 184] on input "text" at bounding box center [368, 180] width 42 height 15
type input "arimo"
click at [396, 180] on icon at bounding box center [394, 181] width 7 height 7
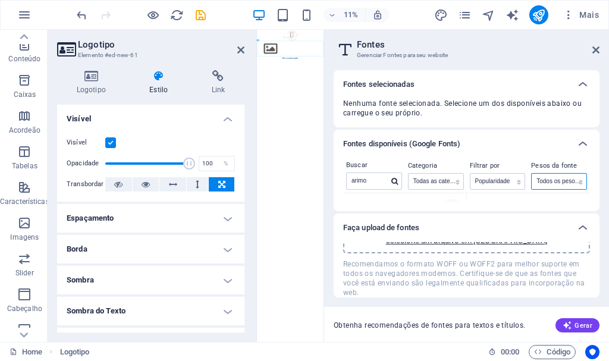
click at [579, 183] on select "Todos os pesos [PERSON_NAME] 100 100italic 200 200italic 300 300italic 500 500i…" at bounding box center [559, 181] width 55 height 15
click at [390, 179] on div at bounding box center [395, 181] width 13 height 11
click at [436, 180] on select "Todas as categorias serif display monospace sans-serif handwriting" at bounding box center [436, 181] width 55 height 15
select select "serif"
click at [409, 174] on select "Todas as categorias serif display monospace sans-serif handwriting" at bounding box center [436, 181] width 55 height 15
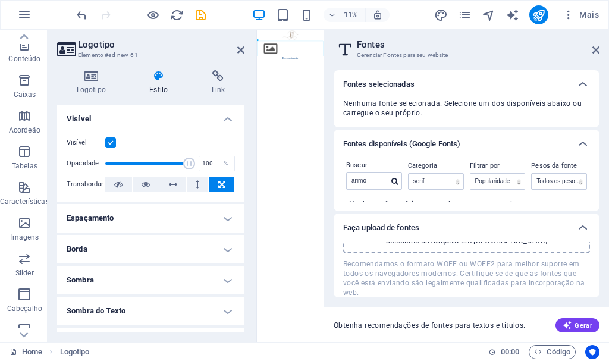
click at [379, 52] on h3 "Gerenciar Fontes para seu website" at bounding box center [466, 55] width 219 height 11
click at [377, 48] on h2 "Fontes" at bounding box center [478, 44] width 243 height 11
click at [379, 98] on div "[PERSON_NAME] selecionadas Nenhuma fonte selecionada. Selecione um dos disponív…" at bounding box center [467, 98] width 266 height 57
click at [379, 84] on h6 "Fontes selecionadas" at bounding box center [378, 84] width 71 height 14
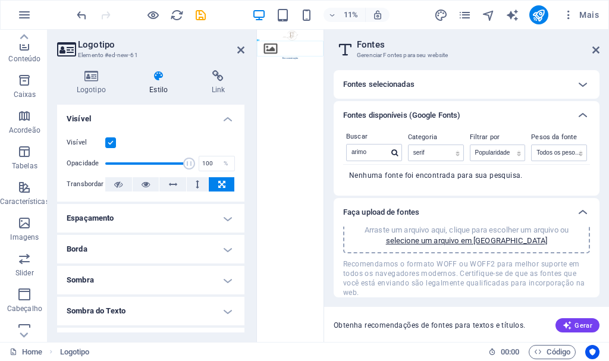
scroll to position [9, 0]
click at [380, 153] on input "arimo" at bounding box center [368, 152] width 42 height 15
click at [384, 152] on input "arimo" at bounding box center [368, 152] width 42 height 15
click at [584, 211] on icon at bounding box center [583, 212] width 14 height 14
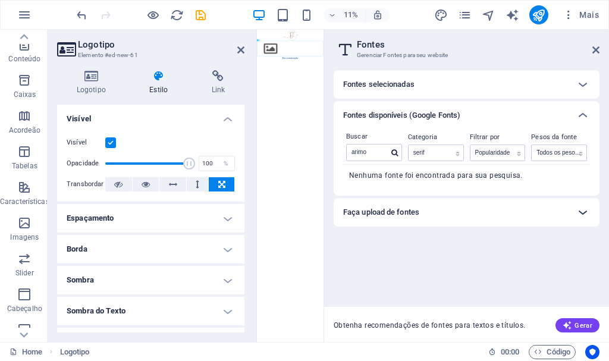
scroll to position [0, 0]
click at [385, 145] on input "arimo" at bounding box center [368, 152] width 42 height 15
drag, startPoint x: 617, startPoint y: 191, endPoint x: 615, endPoint y: 1207, distance: 1015.6
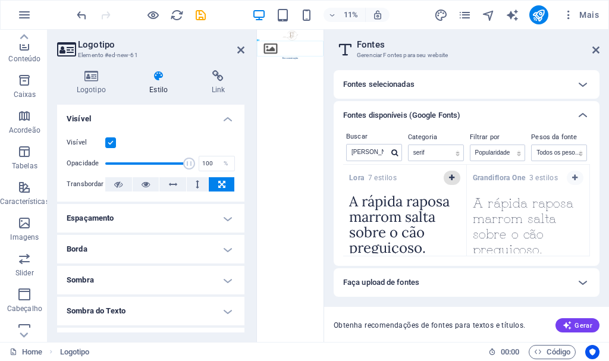
click at [456, 177] on button "button" at bounding box center [452, 178] width 17 height 14
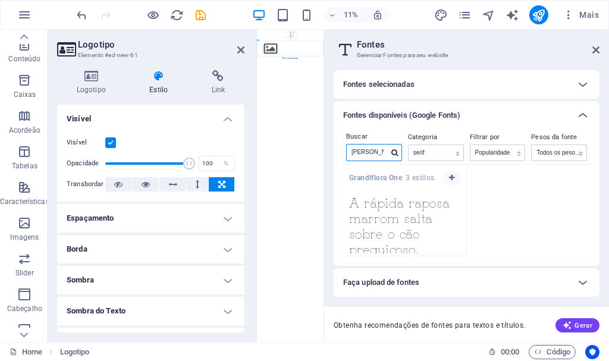
drag, startPoint x: 633, startPoint y: 180, endPoint x: 485, endPoint y: 1092, distance: 924.6
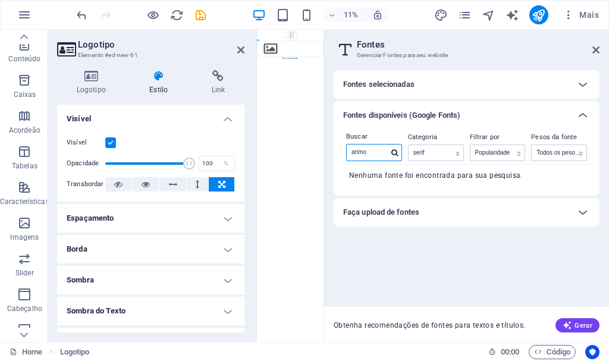
click at [383, 152] on input "arimo" at bounding box center [368, 152] width 42 height 15
click at [392, 151] on icon at bounding box center [394, 152] width 7 height 7
drag, startPoint x: 633, startPoint y: 178, endPoint x: 775, endPoint y: 1098, distance: 930.1
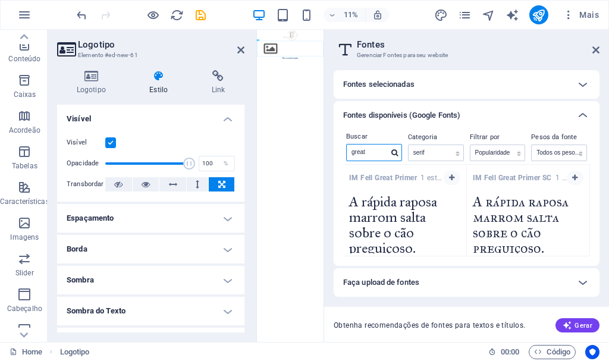
type input "great v"
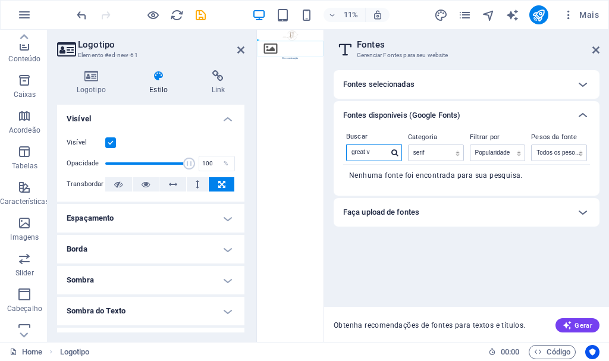
drag, startPoint x: 637, startPoint y: 181, endPoint x: 422, endPoint y: 1092, distance: 936.4
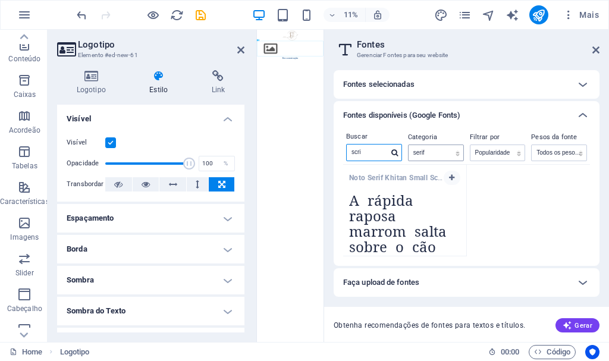
type input "scri"
click at [456, 156] on select "Todas as categorias serif display monospace sans-serif handwriting" at bounding box center [436, 152] width 55 height 15
select select "allCatgories"
click at [409, 145] on select "Todas as categorias serif display monospace sans-serif handwriting" at bounding box center [436, 152] width 55 height 15
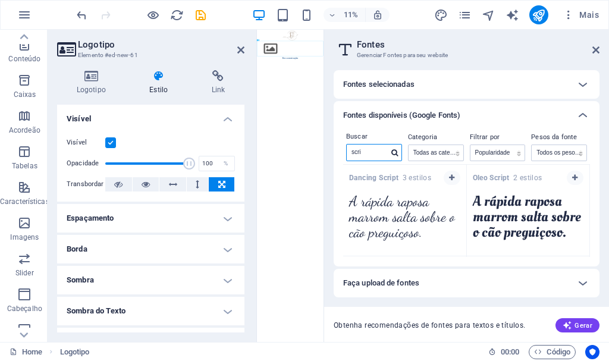
click at [385, 153] on input "scri" at bounding box center [368, 152] width 42 height 15
type input "scrip"
click at [397, 148] on div at bounding box center [395, 153] width 13 height 11
click at [396, 151] on icon at bounding box center [394, 152] width 7 height 7
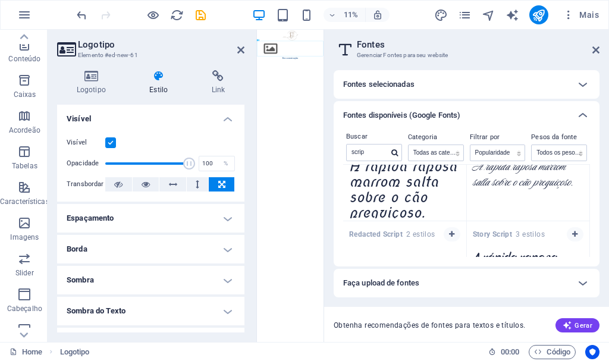
scroll to position [985, 0]
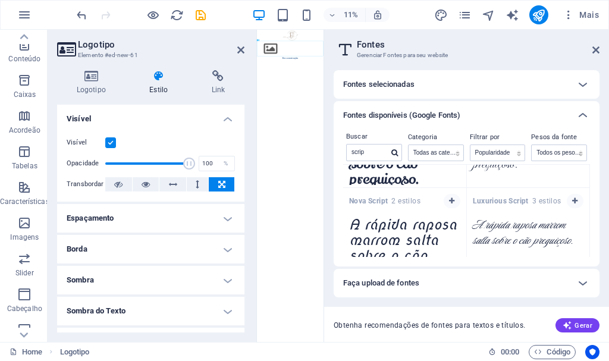
drag, startPoint x: 584, startPoint y: 206, endPoint x: 579, endPoint y: 179, distance: 27.7
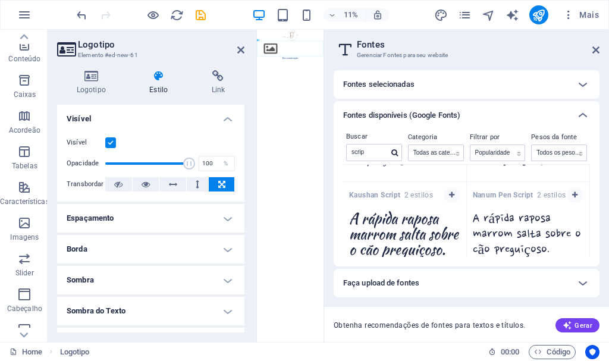
scroll to position [0, 0]
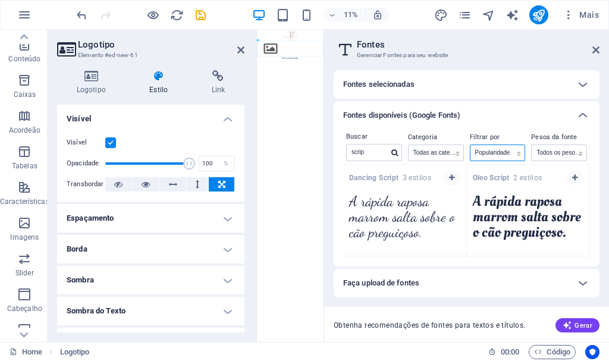
click at [515, 151] on select "Nome Categoria Popularidade" at bounding box center [498, 152] width 55 height 15
click at [471, 145] on select "Nome Categoria Popularidade" at bounding box center [498, 152] width 55 height 15
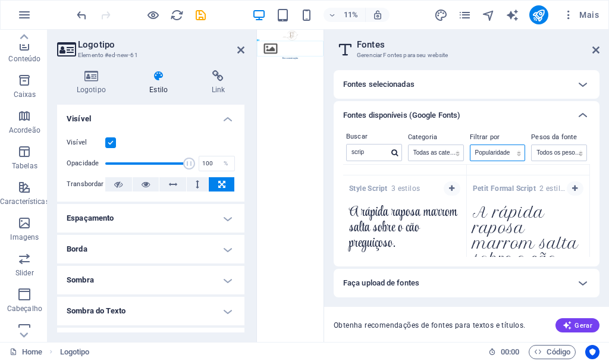
scroll to position [357, 0]
click at [449, 187] on icon "button" at bounding box center [451, 187] width 5 height 7
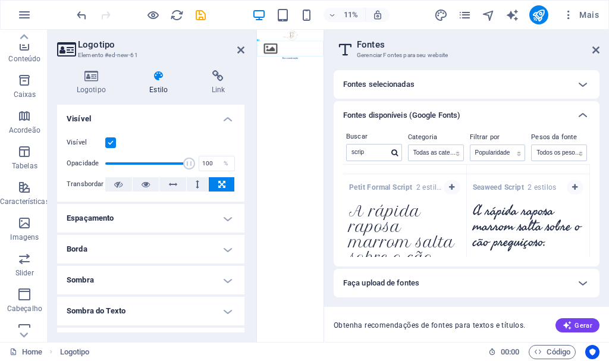
click at [597, 45] on h2 "Fontes" at bounding box center [478, 44] width 243 height 11
click at [594, 49] on icon at bounding box center [596, 50] width 7 height 10
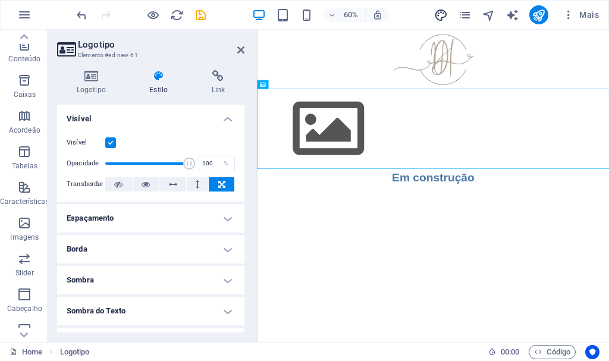
click at [447, 14] on icon "design" at bounding box center [441, 15] width 14 height 14
select select "px"
select select "400"
select select "px"
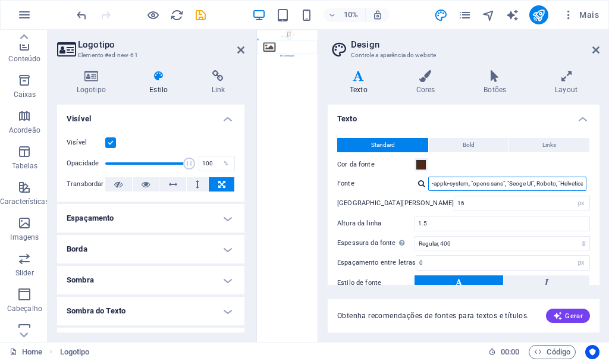
click at [441, 186] on input "-apple-system, "opens sans", "Seoge UI", Roboto, "Helvetica Neue", Arial, sans-…" at bounding box center [507, 184] width 158 height 14
drag, startPoint x: 440, startPoint y: 186, endPoint x: 549, endPoint y: 186, distance: 108.9
click at [549, 186] on input "-apple-system, "opens sans", "Seoge UI", Roboto, "Helvetica Neue", Arial, sans-…" at bounding box center [507, 184] width 158 height 14
click at [468, 184] on input "-apple-system, "opens sans", "Seoge UI", Roboto, "Helvetica Neue", Arial, sans-…" at bounding box center [507, 184] width 158 height 14
click at [469, 183] on input "-apple-system, "opens sans", "Seoge UI", Roboto, "Helvetica Neue", Arial, sans-…" at bounding box center [507, 184] width 158 height 14
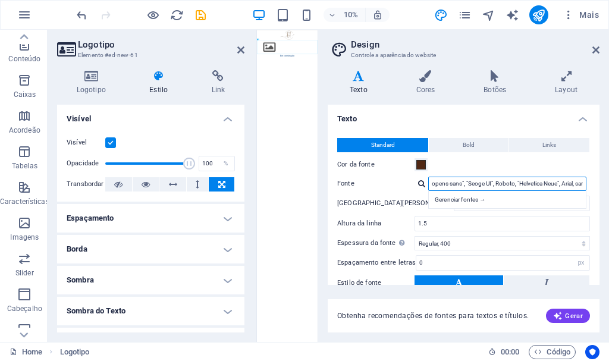
click at [431, 183] on input "opens sans", "Seoge UI", Roboto, "Helvetica Neue", Arial, sans-serif" at bounding box center [507, 184] width 158 height 14
click at [558, 186] on input ""opens sans", "Seoge UI", Roboto, "Helvetica Neue", Arial, sans-serif" at bounding box center [507, 184] width 158 height 14
click at [562, 183] on input ""opens sans", "Seoge UI", Roboto, "Helvetica Neue", Arial, sans-serif" at bounding box center [507, 184] width 158 height 14
click at [496, 184] on input "opens sans", "Seoge UI", Roboto" at bounding box center [507, 184] width 158 height 14
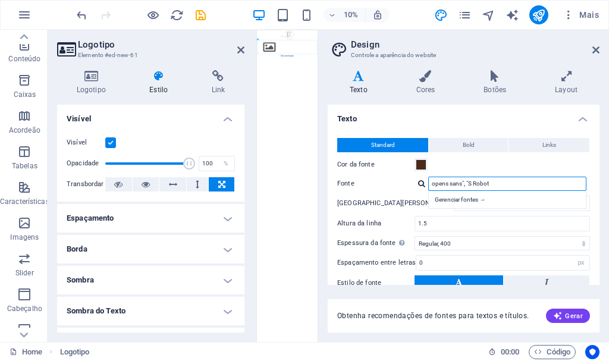
drag, startPoint x: 462, startPoint y: 184, endPoint x: 471, endPoint y: 180, distance: 9.1
click at [462, 183] on input "opens sans", "S Robot" at bounding box center [507, 184] width 158 height 14
click at [463, 181] on input "opens sans, "S Robot" at bounding box center [507, 184] width 158 height 14
click at [466, 182] on input "opens sans, "S Robot" at bounding box center [507, 184] width 158 height 14
click at [491, 180] on input "opens sans, S Robot" at bounding box center [507, 184] width 158 height 14
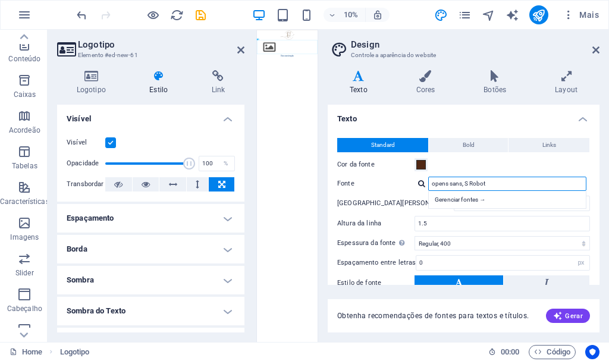
click at [473, 183] on input "opens sans, S Robot" at bounding box center [507, 184] width 158 height 14
click at [469, 181] on input "opens sans, S Robot" at bounding box center [507, 184] width 158 height 14
click at [486, 185] on input "opens sans, SRobot" at bounding box center [507, 184] width 158 height 14
click at [502, 184] on input "opens sans, SRobot" at bounding box center [507, 184] width 158 height 14
click at [469, 183] on input "opens sans, SRobot" at bounding box center [507, 184] width 158 height 14
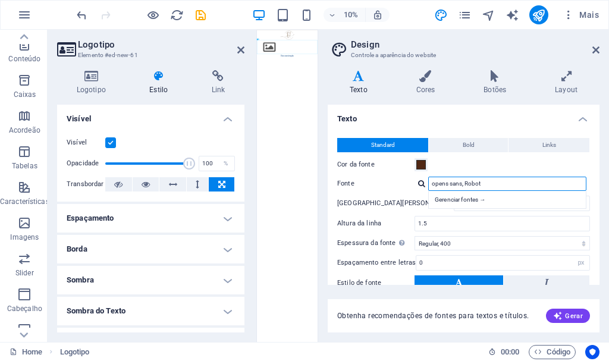
click at [518, 186] on input "opens sans, Robot" at bounding box center [507, 184] width 158 height 14
type input "opens sans, Robot,"
click at [378, 202] on label "[GEOGRAPHIC_DATA][PERSON_NAME]" at bounding box center [395, 203] width 117 height 7
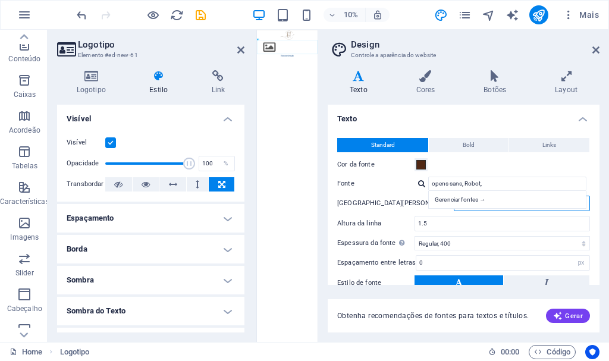
click at [455, 206] on input "16" at bounding box center [522, 203] width 135 height 14
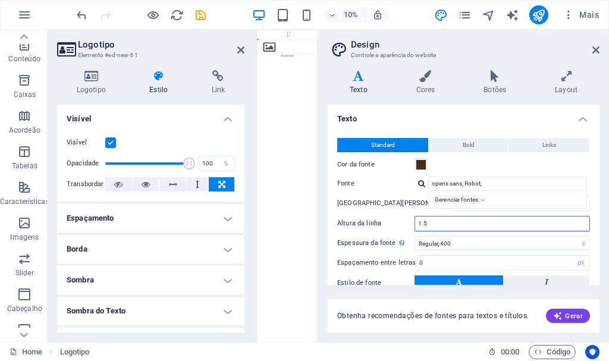
click at [502, 224] on input "1.5" at bounding box center [502, 224] width 174 height 14
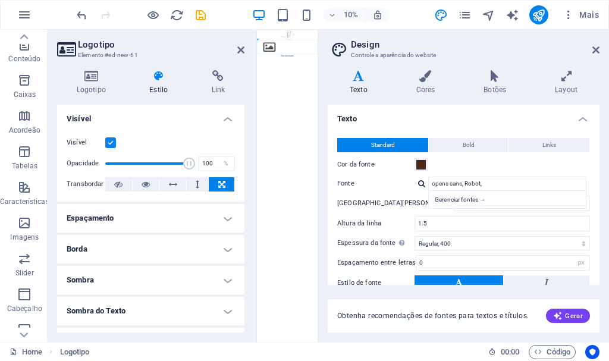
click at [571, 162] on div "Cor da fonte" at bounding box center [463, 165] width 253 height 14
click at [475, 143] on button "Bold" at bounding box center [468, 145] width 79 height 14
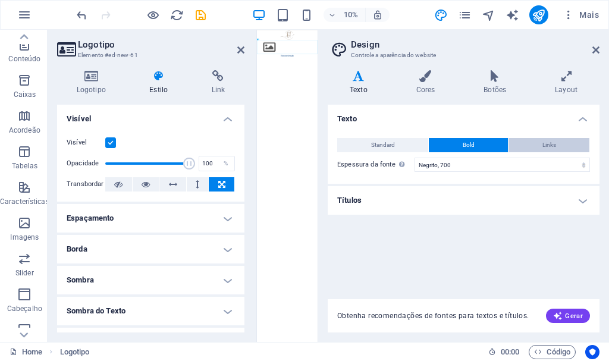
click at [540, 145] on button "Links" at bounding box center [549, 145] width 81 height 14
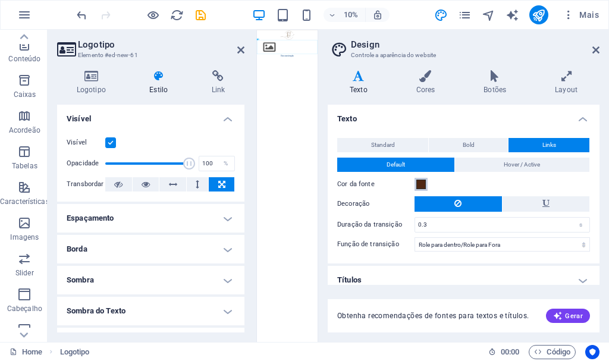
click at [417, 183] on span at bounding box center [421, 185] width 10 height 10
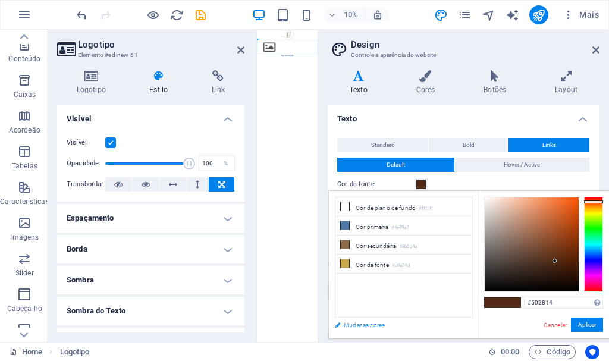
click at [347, 325] on link "Mudar as cores" at bounding box center [398, 325] width 138 height 15
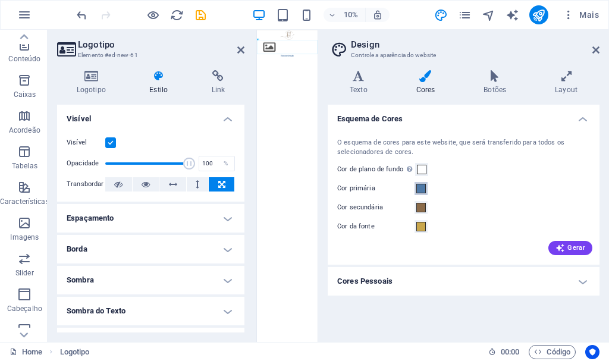
click at [420, 188] on span at bounding box center [421, 189] width 10 height 10
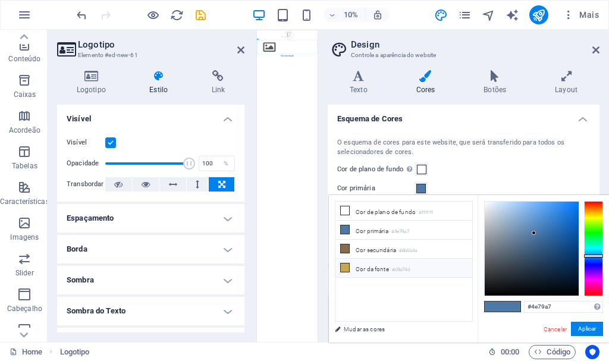
click at [343, 265] on icon at bounding box center [345, 268] width 8 height 8
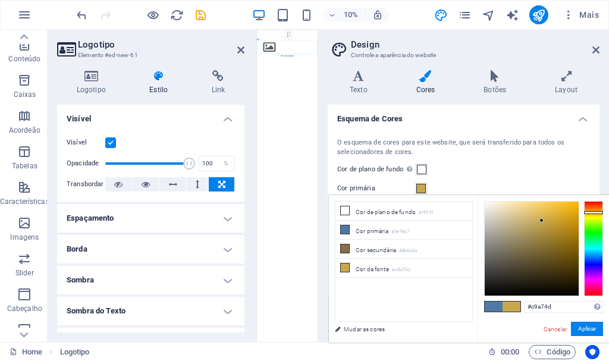
click at [518, 305] on span at bounding box center [512, 307] width 18 height 10
click at [515, 305] on span at bounding box center [512, 307] width 18 height 10
drag, startPoint x: 540, startPoint y: 306, endPoint x: 507, endPoint y: 295, distance: 35.2
click at [503, 298] on div "#c9a74d Formatos suportados #0852ed rgb(8, 82, 237) rgba(8, 82, 237, 90%) hsv(2…" at bounding box center [543, 355] width 131 height 320
click at [349, 233] on li "Cor primária #4e79a7" at bounding box center [404, 230] width 137 height 19
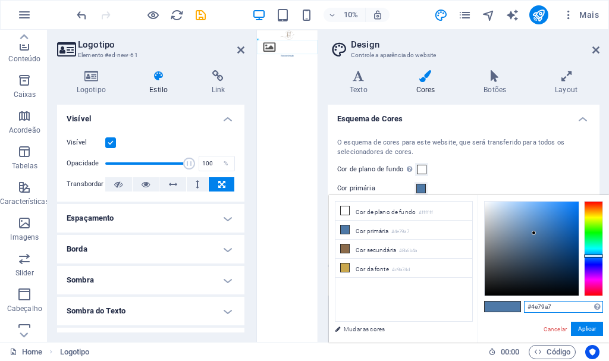
drag, startPoint x: 551, startPoint y: 307, endPoint x: 462, endPoint y: 300, distance: 88.9
click at [462, 302] on div "less Cor de plano de fundo #ffffff Cor primária #4e79a7 Cor secundária #8b6b4a …" at bounding box center [469, 269] width 280 height 148
drag, startPoint x: 815, startPoint y: 337, endPoint x: 586, endPoint y: 340, distance: 229.1
type input "#c9a74d"
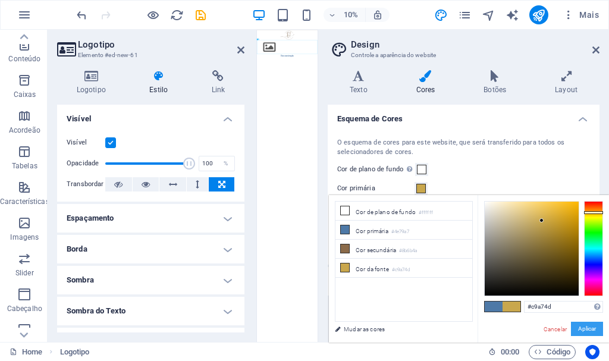
click at [592, 328] on button "Aplicar" at bounding box center [587, 329] width 32 height 14
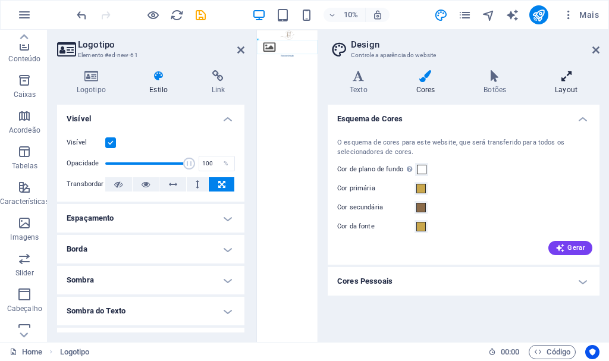
click at [572, 82] on h4 "Layout" at bounding box center [566, 82] width 67 height 25
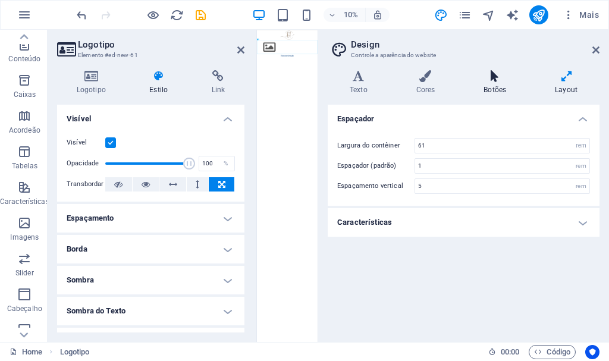
click at [498, 76] on icon at bounding box center [495, 76] width 67 height 12
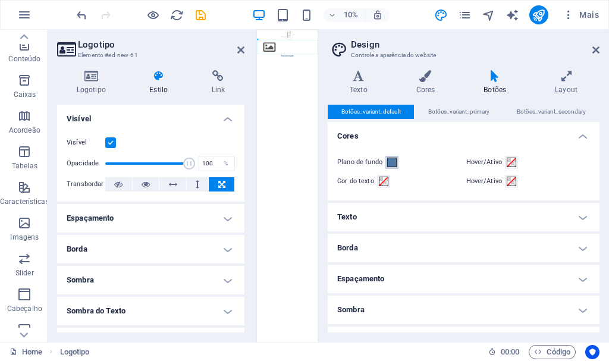
click at [391, 165] on span at bounding box center [392, 163] width 10 height 10
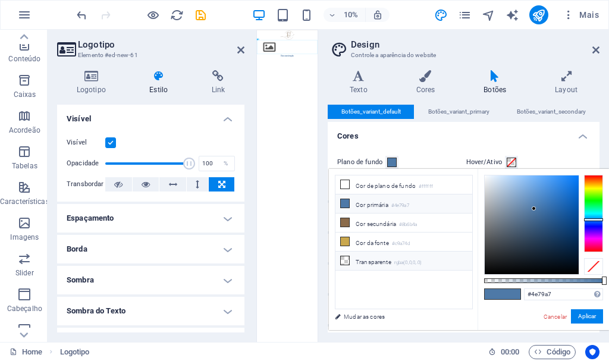
click at [410, 261] on small "rgba(0,0,0,.0)" at bounding box center [408, 263] width 28 height 8
type input "rgba(0, 0, 0, 0)"
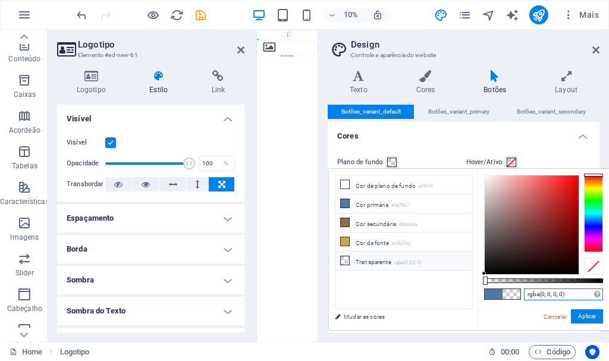
drag, startPoint x: 567, startPoint y: 296, endPoint x: 514, endPoint y: 295, distance: 53.0
click at [513, 295] on div "rgba(0, 0, 0, 0) Formatos suportados #0852ed rgb(8, 82, 237) rgba(8, 82, 237, 9…" at bounding box center [543, 336] width 131 height 334
click at [347, 85] on h4 "Texto" at bounding box center [361, 82] width 67 height 25
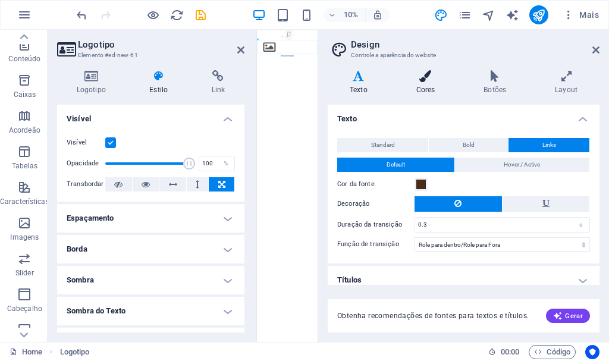
click at [424, 89] on h4 "Cores" at bounding box center [428, 82] width 68 height 25
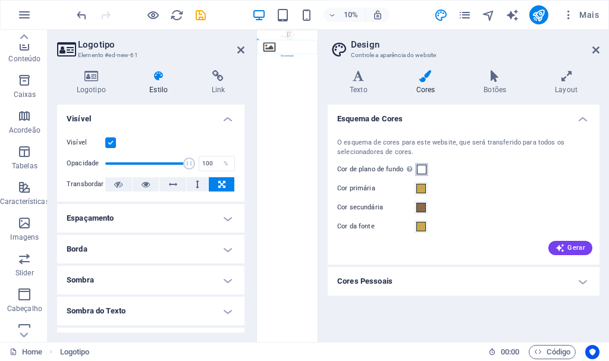
click at [421, 168] on span at bounding box center [422, 170] width 10 height 10
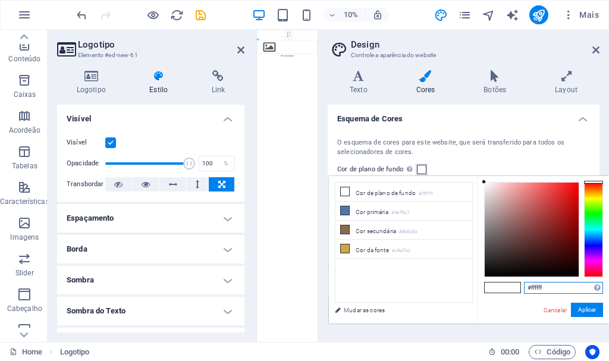
drag, startPoint x: 550, startPoint y: 284, endPoint x: 433, endPoint y: 289, distance: 117.9
click at [433, 287] on div "less Cor de plano de fundo #ffffff Cor primária #4e79a7 Cor secundária #8b6b4a …" at bounding box center [469, 250] width 280 height 148
paste input "rgba(0, 0, 0, 0)"
type input "rgba(0, 0, 0, 0)"
click at [585, 307] on button "Aplicar" at bounding box center [587, 310] width 32 height 14
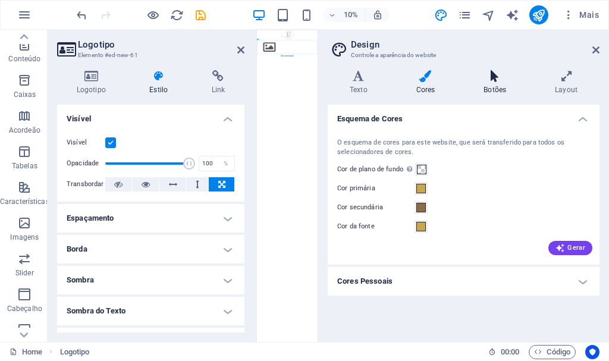
drag, startPoint x: 496, startPoint y: 80, endPoint x: 491, endPoint y: 73, distance: 8.6
click at [496, 77] on icon at bounding box center [495, 76] width 67 height 12
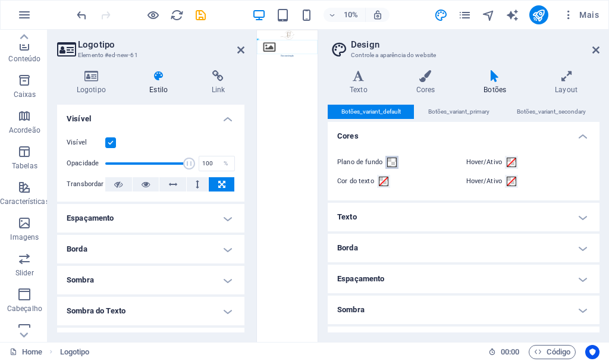
click at [388, 162] on span at bounding box center [392, 163] width 10 height 10
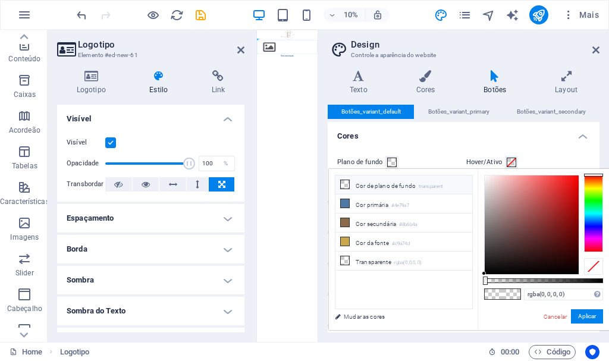
click at [347, 183] on icon at bounding box center [345, 184] width 8 height 8
drag, startPoint x: 577, startPoint y: 292, endPoint x: 394, endPoint y: 278, distance: 183.8
click at [394, 278] on div "less Cor de plano de fundo transparent Cor primária #4e79a7 Cor secundária #8b6…" at bounding box center [469, 249] width 280 height 161
click at [592, 318] on button "Aplicar" at bounding box center [587, 316] width 32 height 14
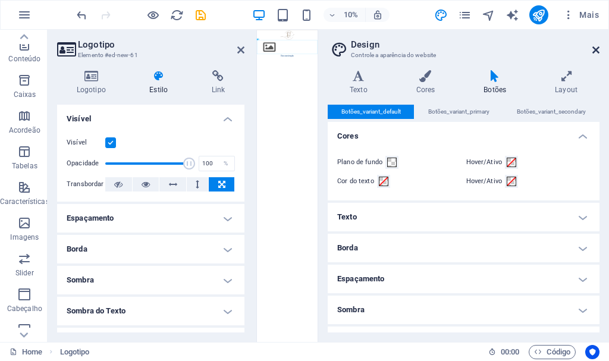
drag, startPoint x: 599, startPoint y: 50, endPoint x: 544, endPoint y: 39, distance: 55.9
click at [599, 50] on icon at bounding box center [596, 50] width 7 height 10
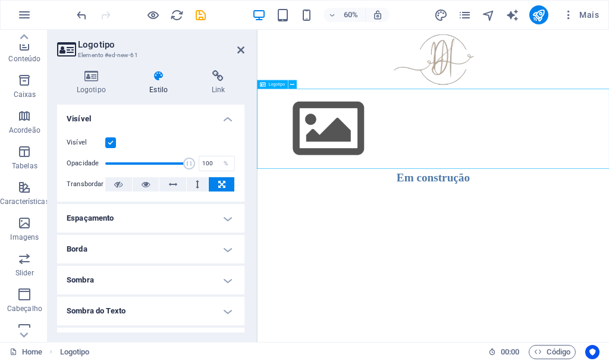
click at [351, 193] on div at bounding box center [550, 195] width 587 height 134
click at [366, 198] on div at bounding box center [550, 195] width 587 height 134
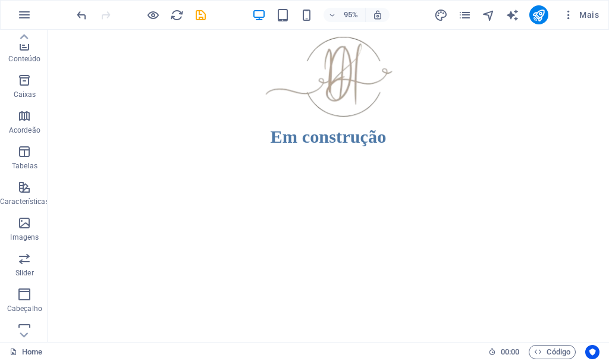
drag, startPoint x: 314, startPoint y: 209, endPoint x: 309, endPoint y: 200, distance: 10.9
click at [313, 156] on html "Skip to main content Em construção" at bounding box center [343, 93] width 591 height 127
click at [437, 12] on icon "design" at bounding box center [441, 15] width 14 height 14
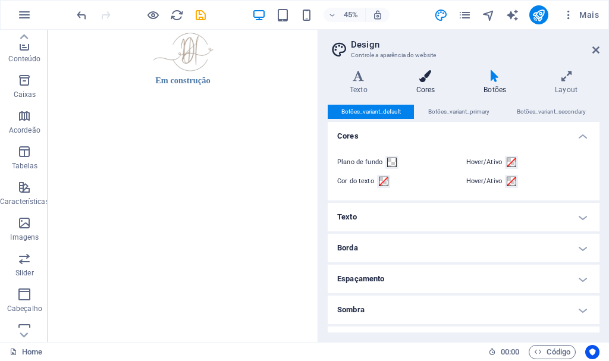
click at [432, 83] on h4 "Cores" at bounding box center [428, 82] width 68 height 25
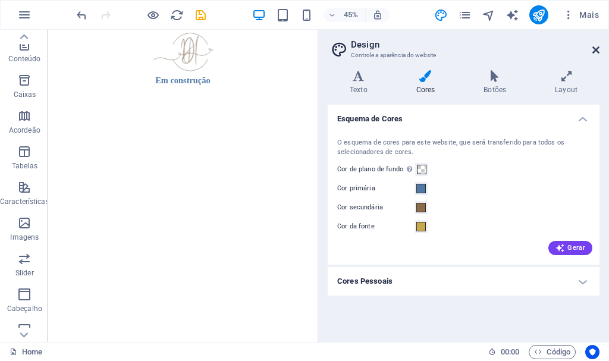
click at [593, 48] on icon at bounding box center [596, 50] width 7 height 10
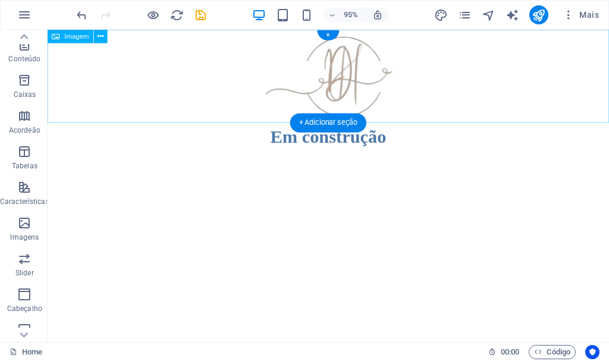
click at [281, 57] on figure at bounding box center [343, 79] width 591 height 98
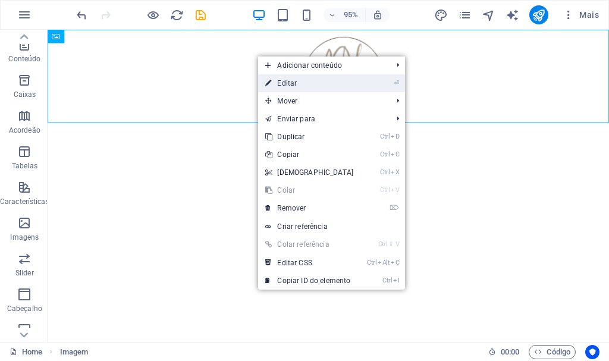
click at [300, 85] on link "⏎ Editar" at bounding box center [309, 83] width 102 height 18
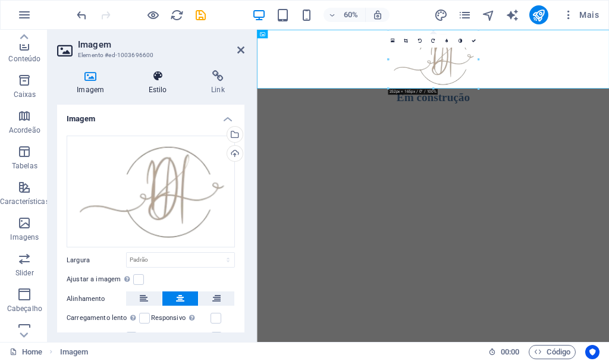
click at [157, 87] on h4 "Estilo" at bounding box center [160, 82] width 62 height 25
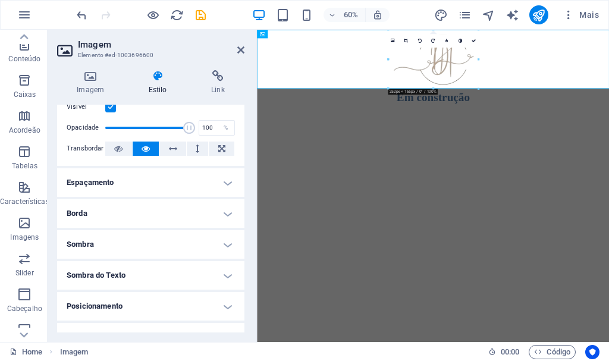
scroll to position [119, 0]
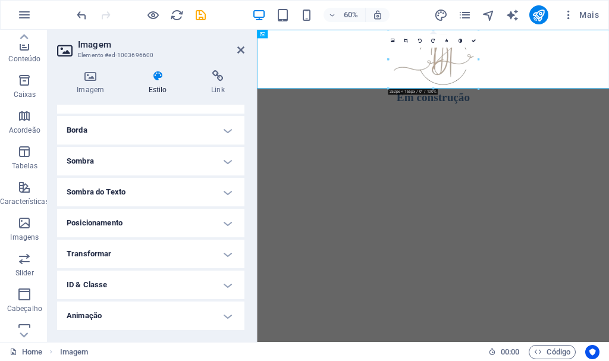
click at [214, 309] on h4 "Animação" at bounding box center [150, 316] width 187 height 29
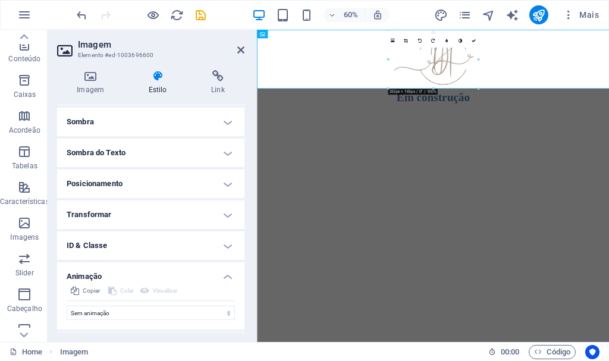
scroll to position [186, 0]
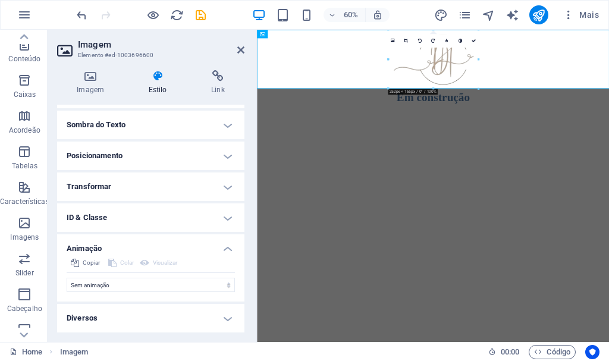
click at [222, 319] on h4 "Diversos" at bounding box center [150, 318] width 187 height 29
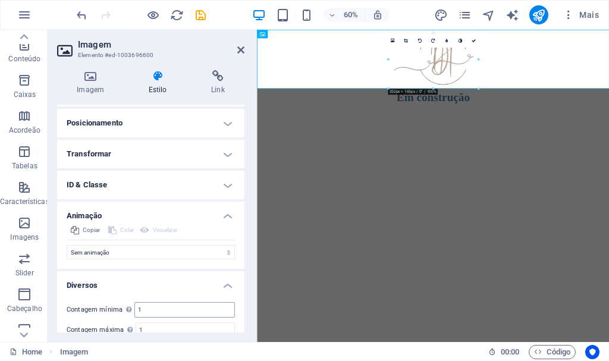
scroll to position [260, 0]
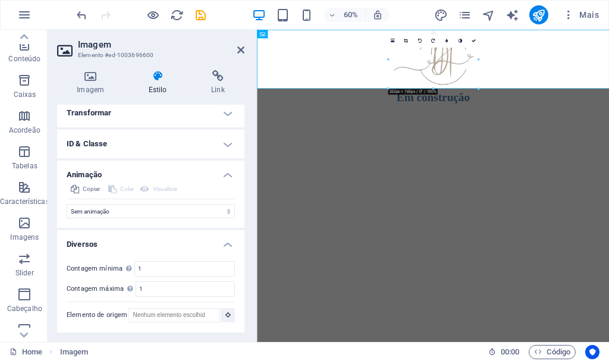
click at [225, 143] on h4 "ID & Classe" at bounding box center [150, 144] width 187 height 29
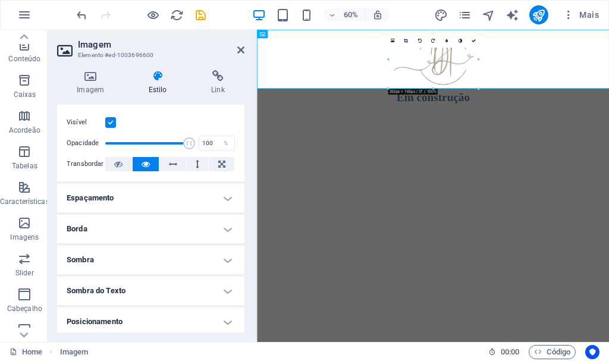
scroll to position [20, 0]
click at [221, 230] on h4 "Borda" at bounding box center [150, 229] width 187 height 29
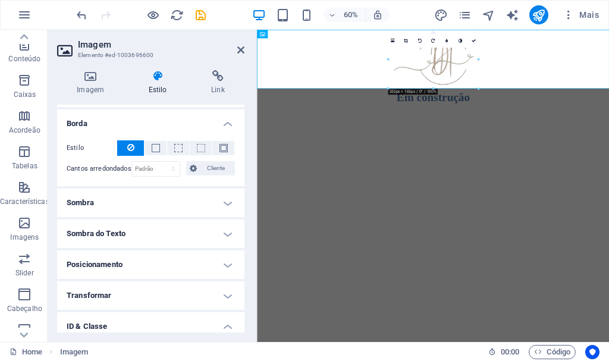
scroll to position [139, 0]
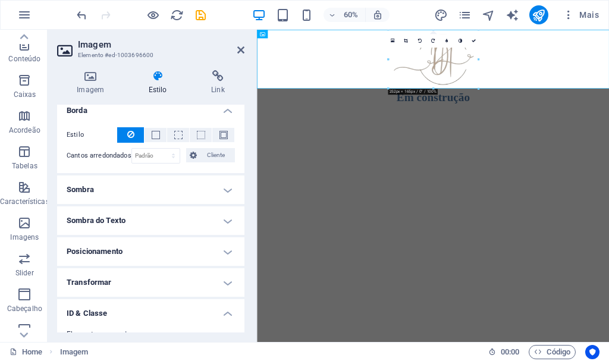
click at [218, 224] on h4 "Sombra do Texto" at bounding box center [150, 220] width 187 height 29
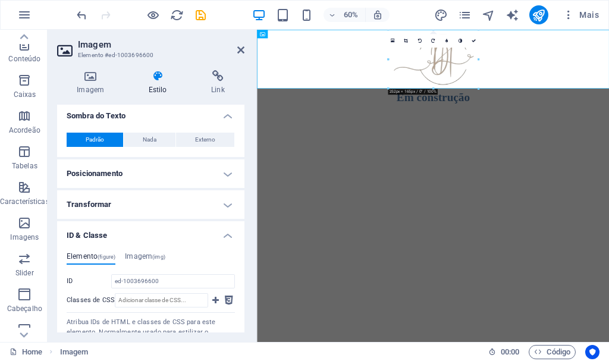
scroll to position [258, 0]
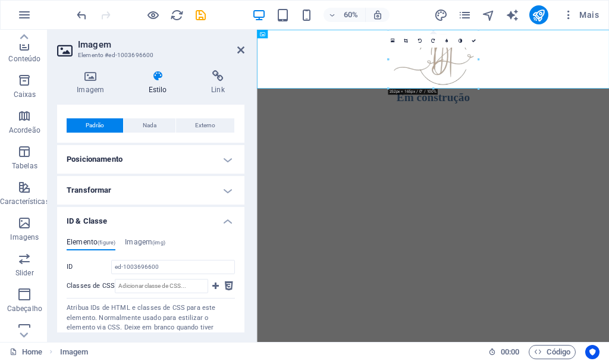
click at [220, 186] on h4 "Transformar" at bounding box center [150, 190] width 187 height 29
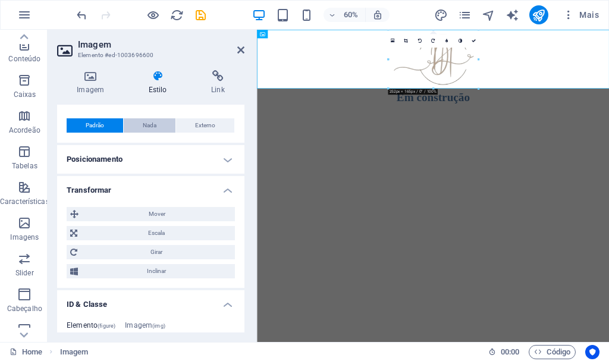
click at [159, 123] on button "Nada" at bounding box center [150, 125] width 52 height 14
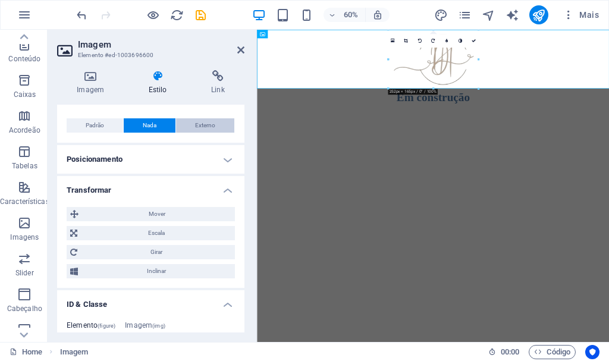
click at [205, 123] on span "Externo" at bounding box center [205, 125] width 20 height 14
type input "2"
type input "4"
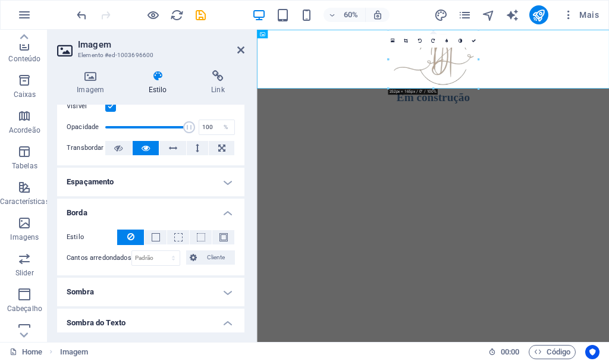
scroll to position [0, 0]
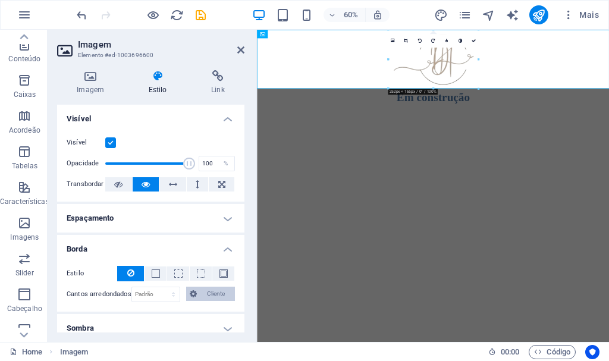
click at [204, 293] on span "Cliente" at bounding box center [215, 294] width 31 height 14
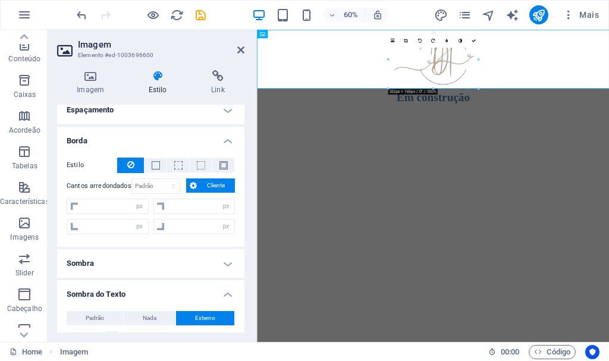
scroll to position [119, 0]
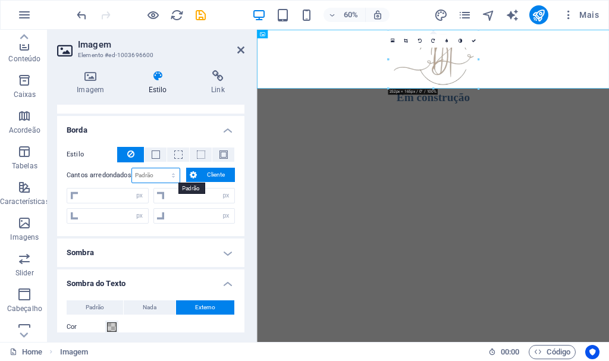
click at [169, 172] on select "Padrão px rem % vh vw Cliente" at bounding box center [156, 175] width 48 height 14
select select "px"
click at [161, 168] on select "Padrão px rem % vh vw Cliente" at bounding box center [156, 175] width 48 height 14
type input "0"
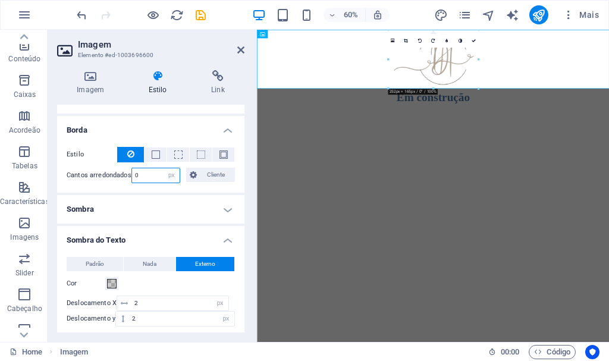
drag, startPoint x: 144, startPoint y: 173, endPoint x: 160, endPoint y: 174, distance: 16.1
click at [144, 173] on input "0" at bounding box center [156, 175] width 48 height 14
click at [153, 176] on input "0" at bounding box center [156, 175] width 48 height 14
click at [170, 176] on select "Padrão px rem % vh vw Cliente" at bounding box center [171, 175] width 17 height 14
select select "default"
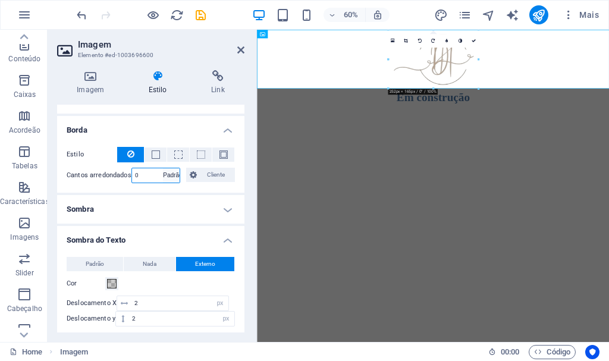
click at [163, 168] on select "Padrão px rem % vh vw Cliente" at bounding box center [171, 175] width 17 height 14
select select "DISABLED_OPTION_VALUE"
click at [195, 173] on icon at bounding box center [193, 175] width 7 height 14
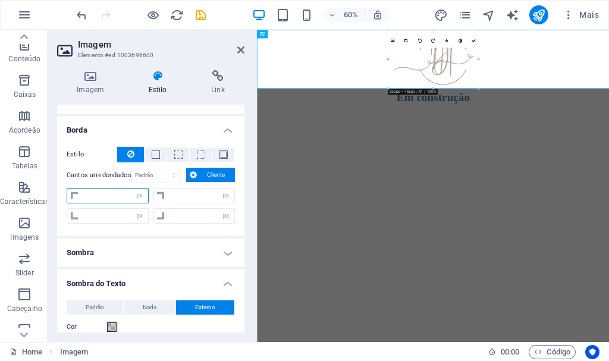
click at [98, 197] on input "number" at bounding box center [115, 196] width 67 height 14
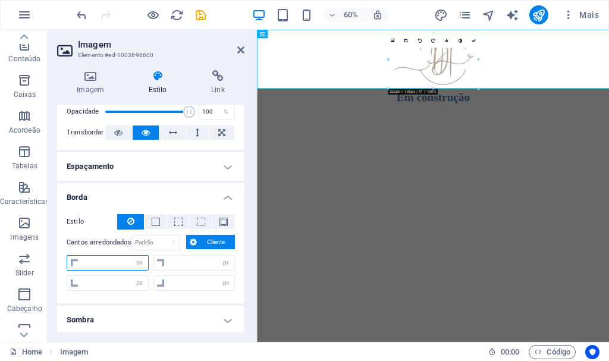
scroll to position [0, 0]
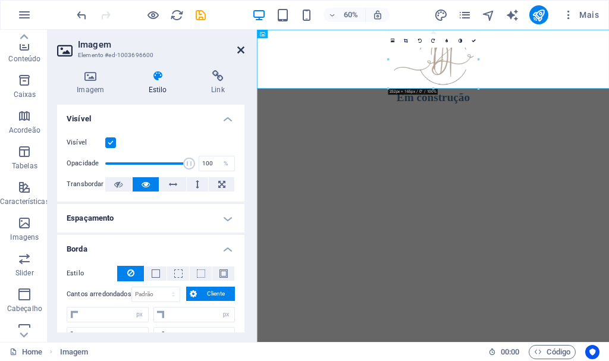
click at [242, 51] on icon at bounding box center [240, 50] width 7 height 10
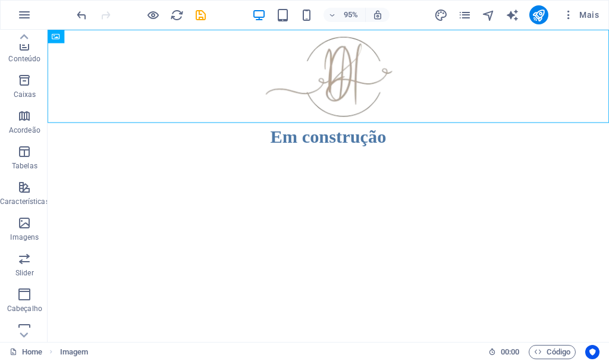
drag, startPoint x: 416, startPoint y: 190, endPoint x: 417, endPoint y: 181, distance: 8.4
click at [416, 156] on html "Skip to main content Em construção" at bounding box center [343, 93] width 591 height 127
